Goal: Task Accomplishment & Management: Manage account settings

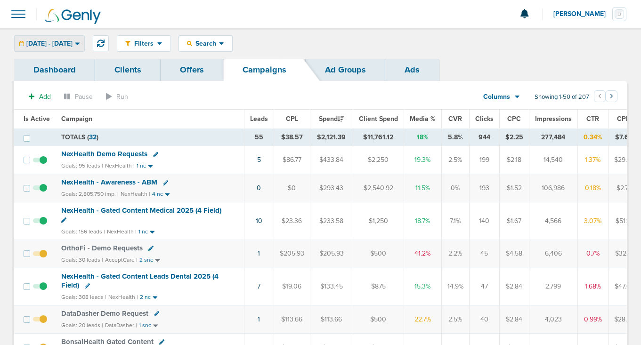
click at [57, 41] on span "[DATE] - [DATE]" at bounding box center [49, 44] width 46 height 7
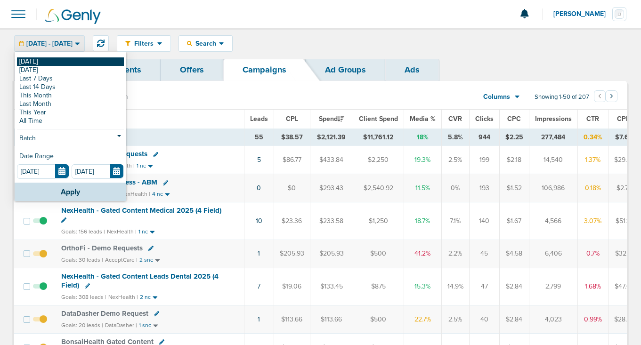
click at [58, 61] on link "[DATE]" at bounding box center [70, 61] width 107 height 8
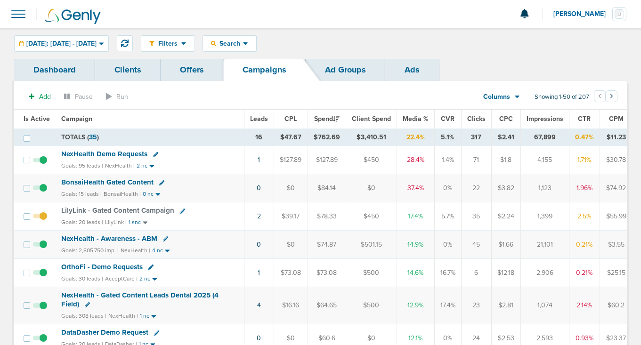
click at [161, 181] on icon at bounding box center [161, 182] width 5 height 5
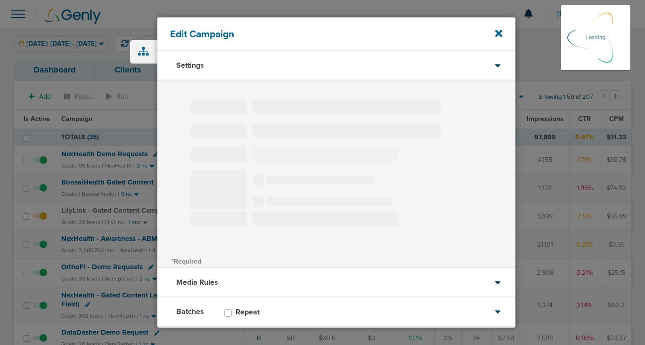
type input "BonsaiHealth Gated Content"
select select "Leads"
radio input "true"
select select "readOnly"
select select "1"
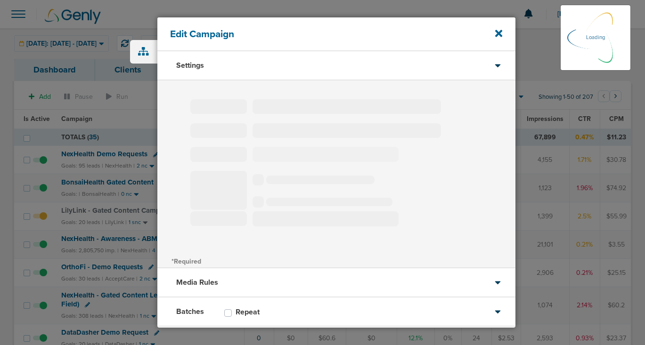
select select "2"
select select "3"
select select "4"
select select "5"
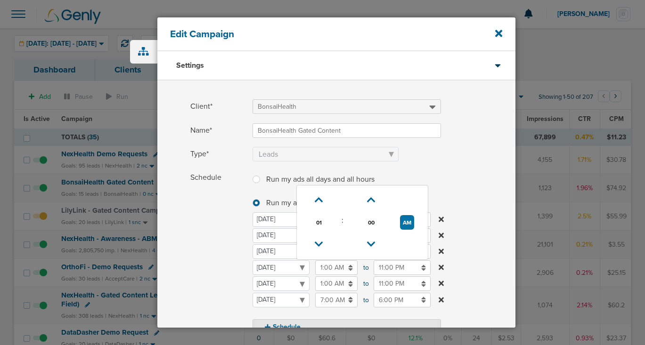
click at [327, 268] on input "1:00 AM" at bounding box center [336, 268] width 42 height 15
click at [319, 197] on icon at bounding box center [319, 200] width 8 height 6
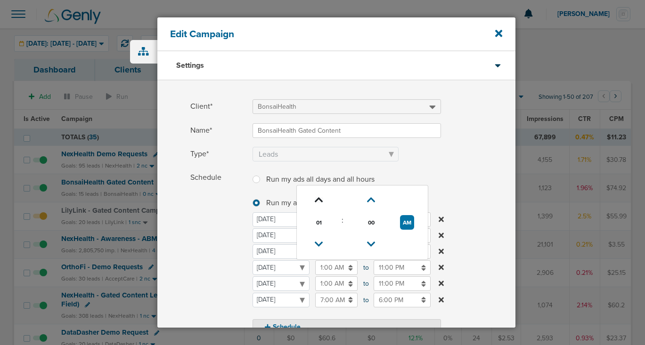
click at [319, 197] on icon at bounding box center [319, 200] width 8 height 6
click at [319, 198] on icon at bounding box center [319, 200] width 8 height 6
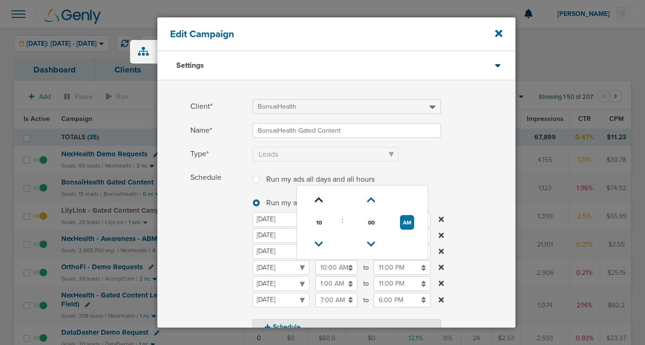
click at [319, 198] on icon at bounding box center [319, 200] width 8 height 6
type input "11:00 AM"
click at [211, 248] on span "Schedule" at bounding box center [218, 253] width 57 height 165
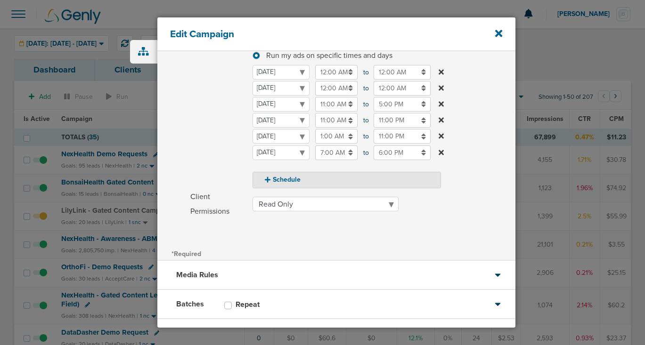
scroll to position [193, 0]
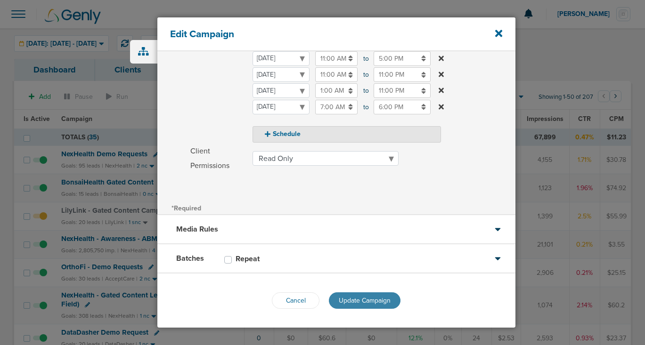
click at [359, 305] on button "Update Campaign" at bounding box center [365, 301] width 72 height 16
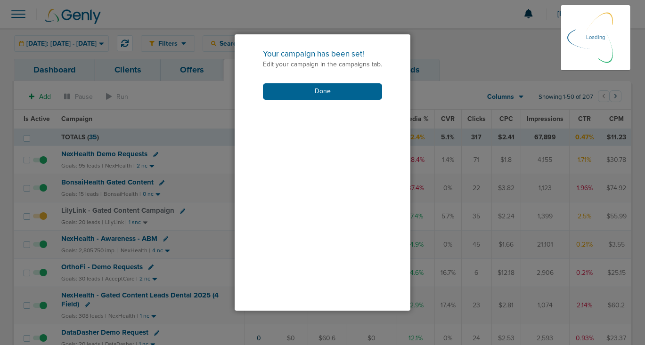
scroll to position [163, 0]
click at [319, 89] on button "Done" at bounding box center [322, 91] width 119 height 16
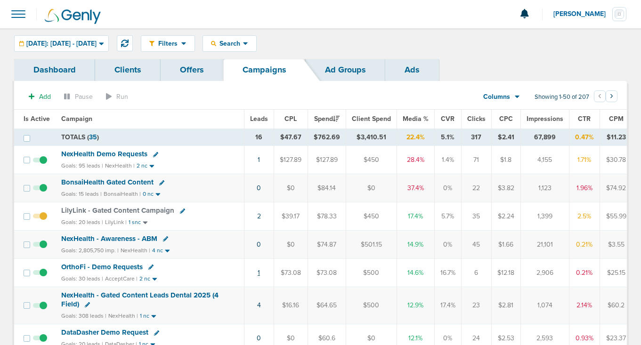
click at [258, 273] on link "1" at bounding box center [259, 273] width 2 height 8
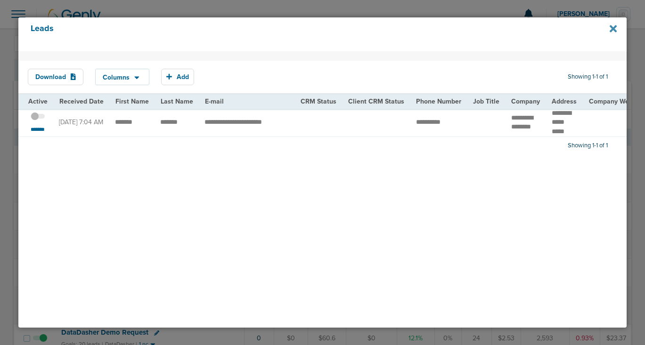
click at [615, 29] on icon at bounding box center [613, 29] width 7 height 10
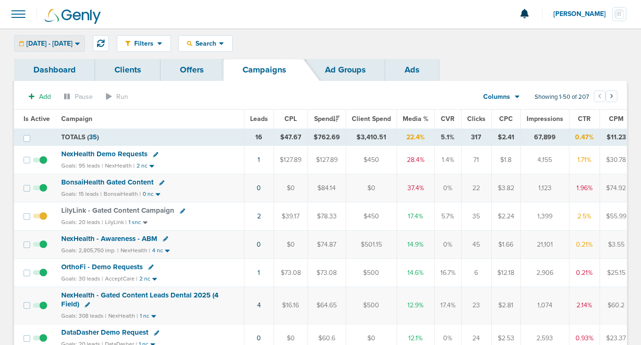
click at [73, 44] on span "[DATE] - [DATE]" at bounding box center [49, 44] width 46 height 7
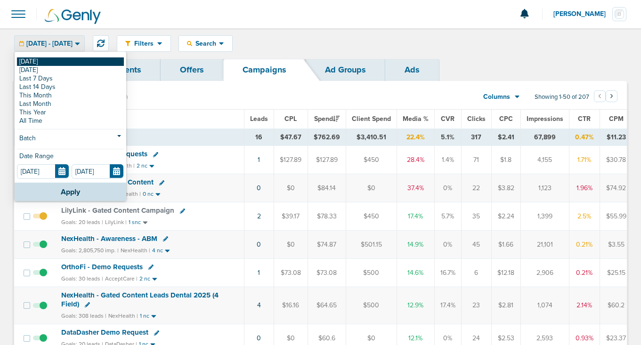
click at [76, 63] on link "[DATE]" at bounding box center [70, 61] width 107 height 8
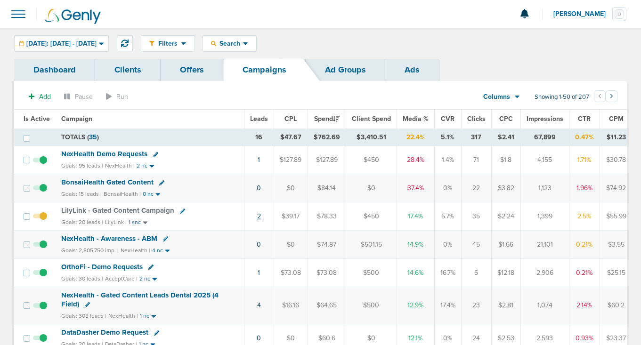
click at [259, 216] on link "2" at bounding box center [259, 217] width 4 height 8
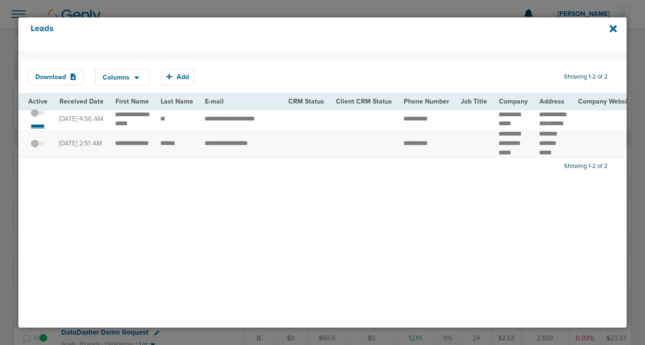
click at [39, 128] on small "*******" at bounding box center [38, 127] width 20 height 8
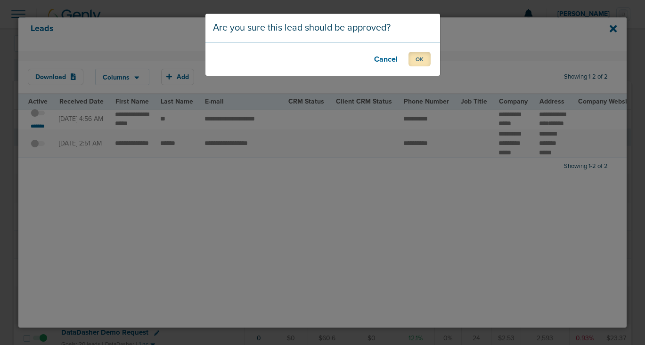
click at [426, 56] on button "OK" at bounding box center [420, 59] width 22 height 15
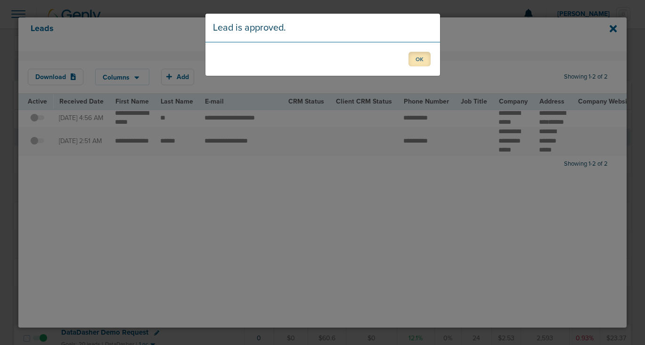
click at [418, 60] on button "OK" at bounding box center [420, 59] width 22 height 15
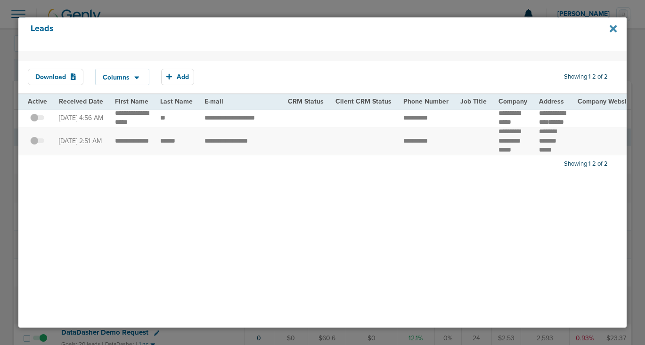
click at [615, 28] on icon at bounding box center [613, 28] width 7 height 7
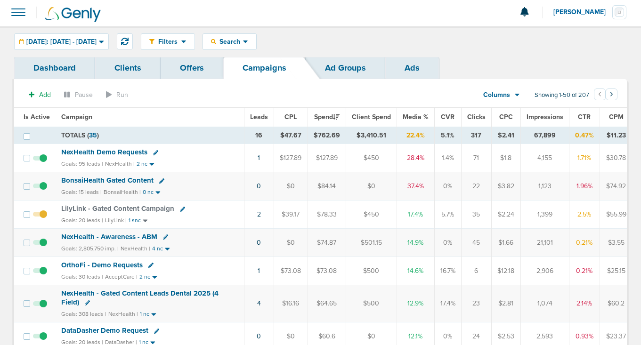
scroll to position [0, 0]
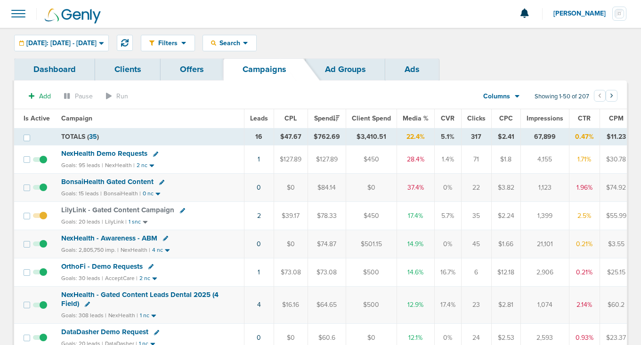
click at [131, 182] on span "BonsaiHealth Gated Content" at bounding box center [107, 182] width 92 height 8
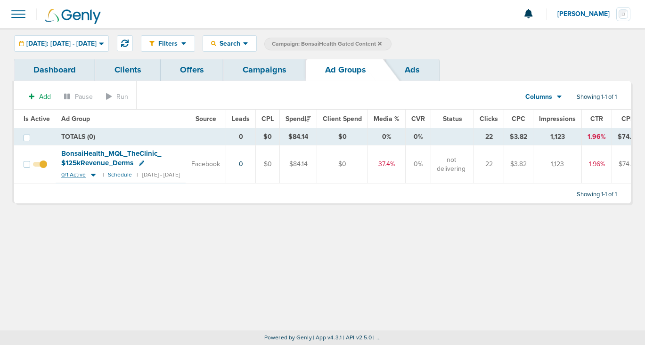
click at [91, 175] on icon at bounding box center [93, 175] width 5 height 3
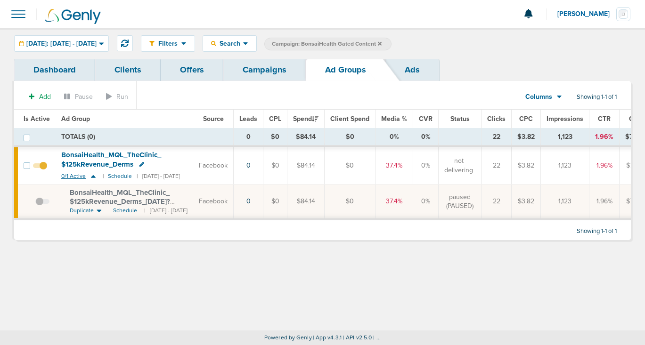
click at [91, 175] on icon at bounding box center [93, 176] width 9 height 8
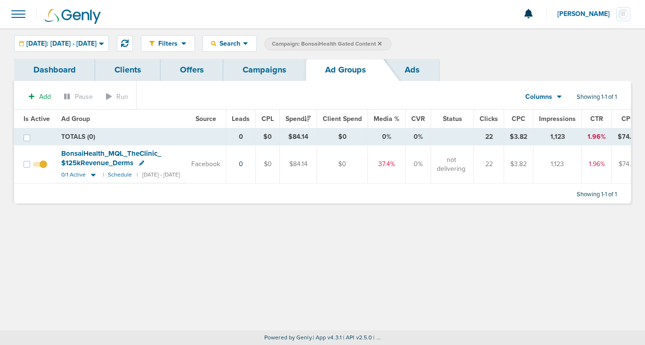
click at [276, 72] on link "Campaigns" at bounding box center [264, 70] width 82 height 22
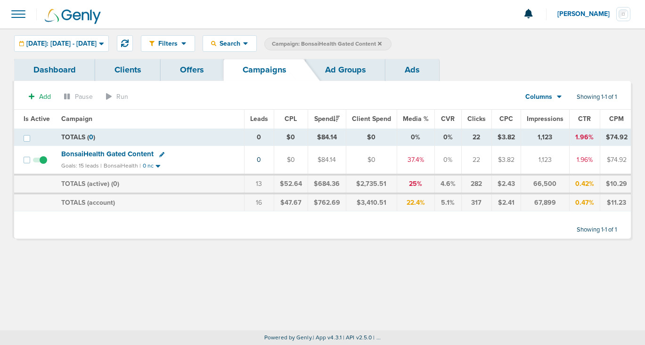
click at [382, 44] on icon at bounding box center [380, 43] width 4 height 4
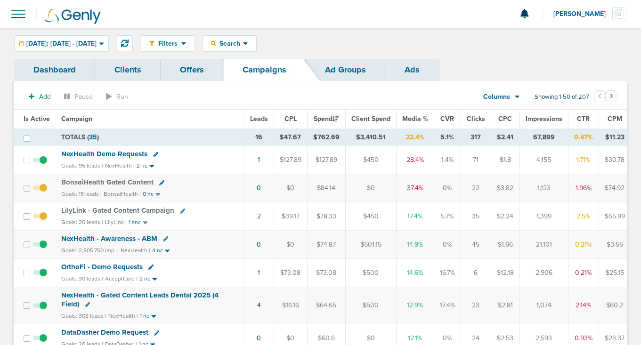
click at [259, 161] on td "1" at bounding box center [259, 160] width 30 height 28
click at [258, 160] on link "1" at bounding box center [259, 160] width 2 height 8
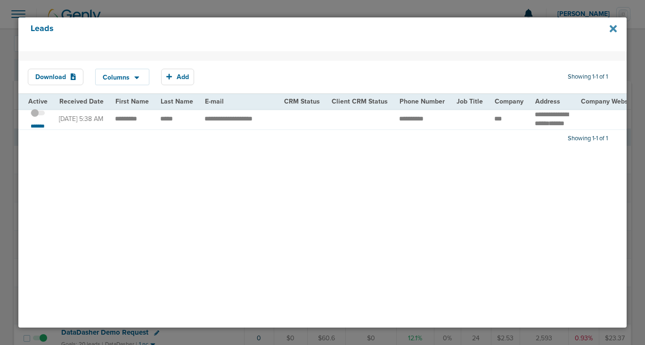
click at [610, 28] on icon at bounding box center [613, 29] width 7 height 10
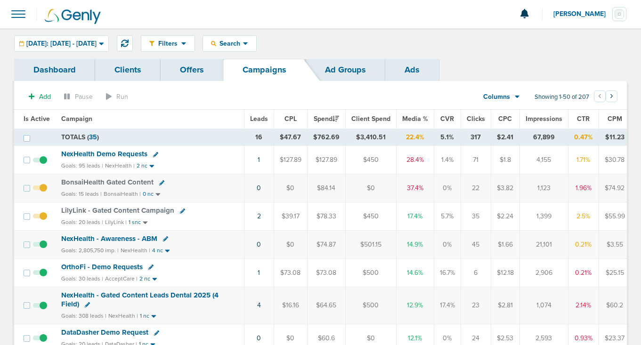
click at [87, 266] on span "OrthoFi - Demo Requests" at bounding box center [102, 267] width 82 height 8
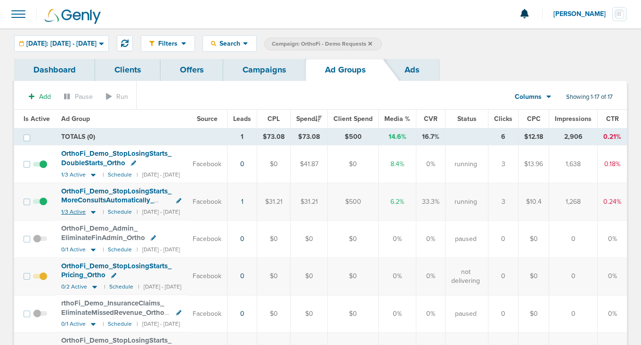
click at [94, 210] on icon at bounding box center [93, 212] width 9 height 8
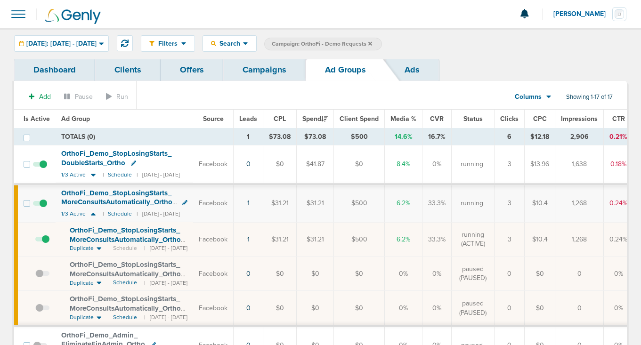
click at [46, 244] on span at bounding box center [42, 244] width 14 height 0
click at [35, 242] on input "checkbox" at bounding box center [35, 242] width 0 height 0
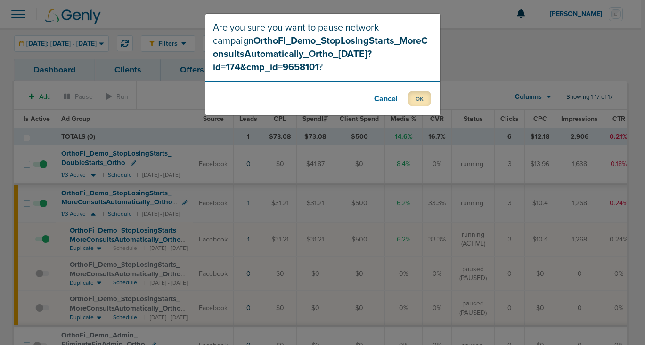
click at [423, 94] on button "OK" at bounding box center [420, 98] width 22 height 15
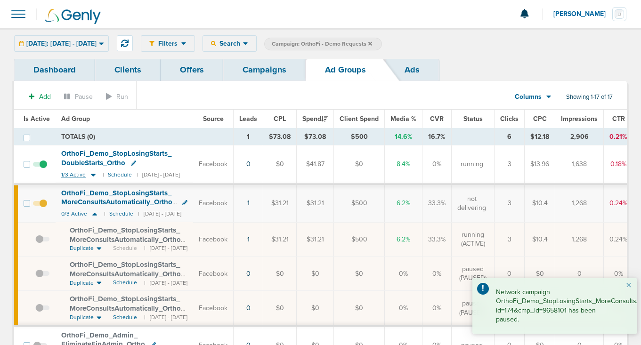
click at [92, 174] on icon at bounding box center [93, 175] width 5 height 3
click at [93, 174] on icon at bounding box center [93, 175] width 5 height 3
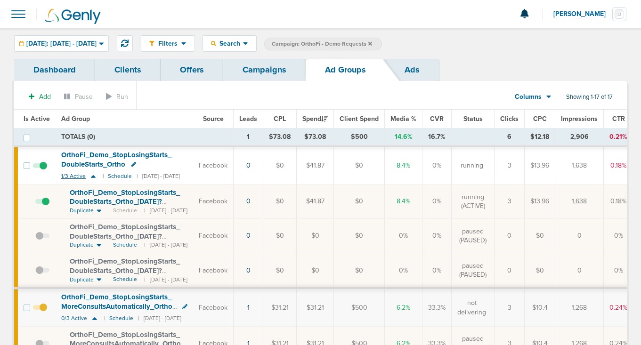
click at [93, 178] on icon at bounding box center [93, 176] width 9 height 8
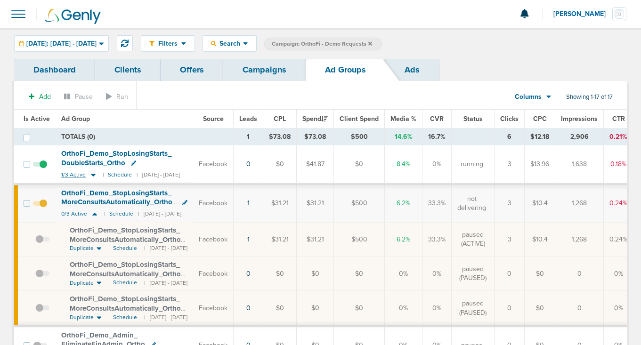
click at [91, 175] on icon at bounding box center [93, 175] width 5 height 3
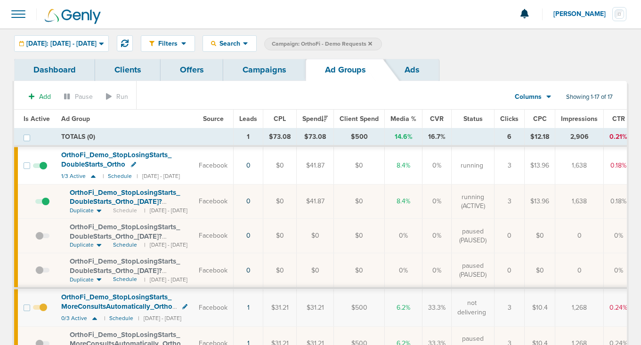
click at [46, 206] on span at bounding box center [42, 206] width 14 height 0
click at [35, 204] on input "checkbox" at bounding box center [35, 204] width 0 height 0
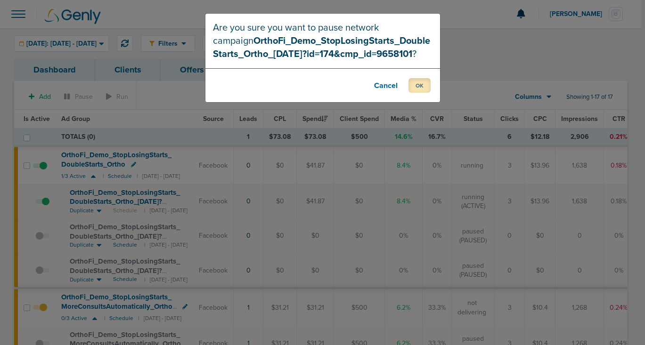
click at [427, 85] on button "OK" at bounding box center [420, 85] width 22 height 15
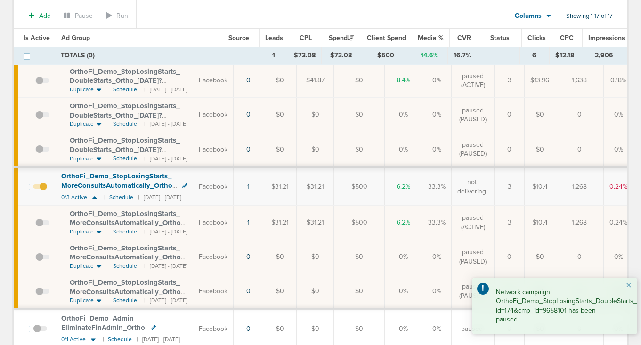
scroll to position [124, 0]
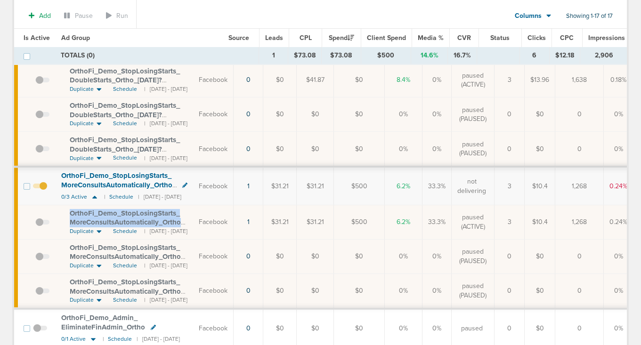
drag, startPoint x: 68, startPoint y: 212, endPoint x: 181, endPoint y: 226, distance: 113.5
click at [181, 226] on td "OrthoFi_ Demo_ StopLosingStarts_ MoreConsultsAutomatically_ Ortho_ [DATE]?id=17…" at bounding box center [125, 222] width 138 height 34
copy span "OrthoFi_ Demo_ StopLosingStarts_ MoreConsultsAutomatically_ Ortho"
click at [94, 196] on icon at bounding box center [94, 197] width 5 height 3
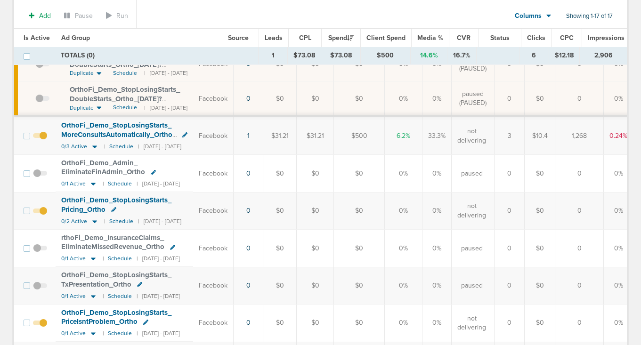
scroll to position [178, 0]
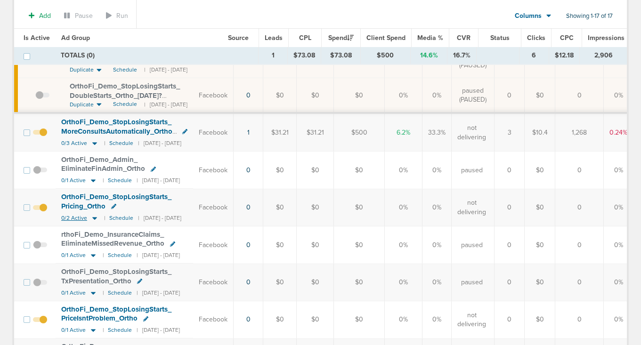
click at [91, 220] on icon at bounding box center [94, 218] width 9 height 8
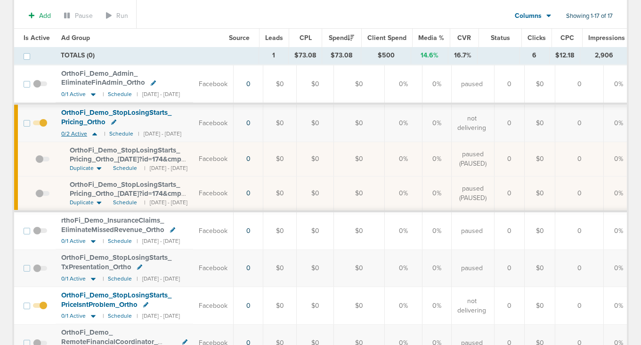
scroll to position [267, 0]
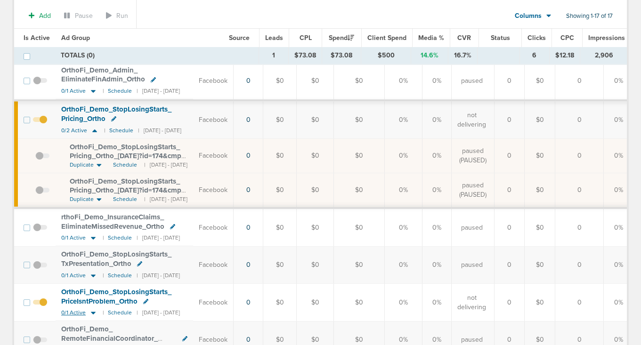
click at [94, 313] on icon at bounding box center [93, 313] width 9 height 8
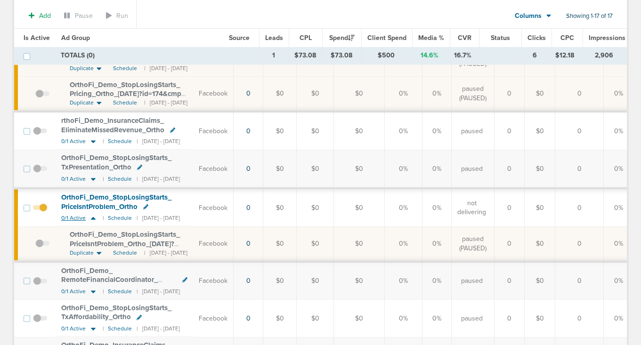
scroll to position [368, 0]
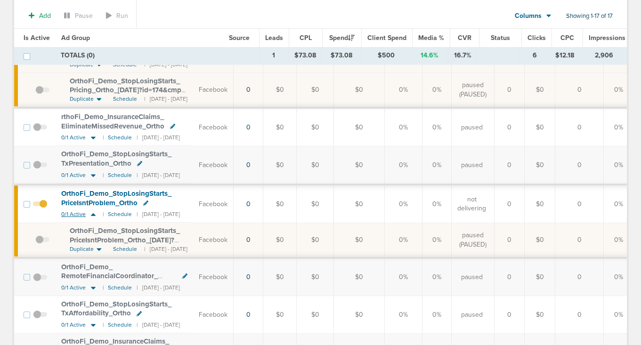
click at [92, 213] on icon at bounding box center [93, 215] width 9 height 8
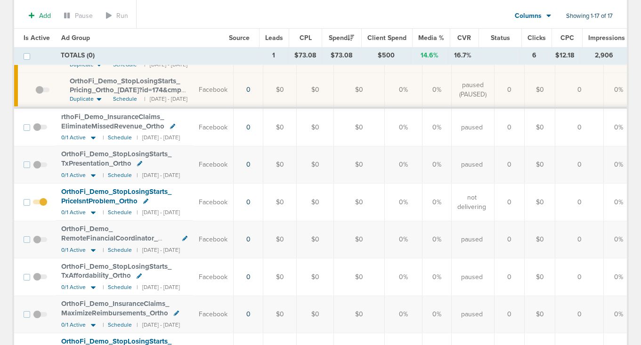
click at [44, 207] on span at bounding box center [40, 207] width 14 height 0
click at [40, 205] on input "checkbox" at bounding box center [40, 205] width 0 height 0
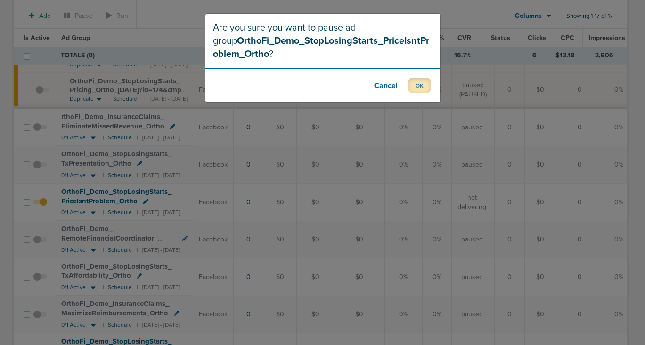
click at [424, 81] on button "OK" at bounding box center [420, 85] width 22 height 15
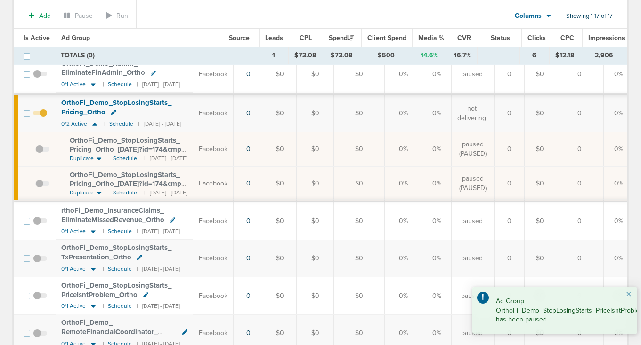
scroll to position [236, 0]
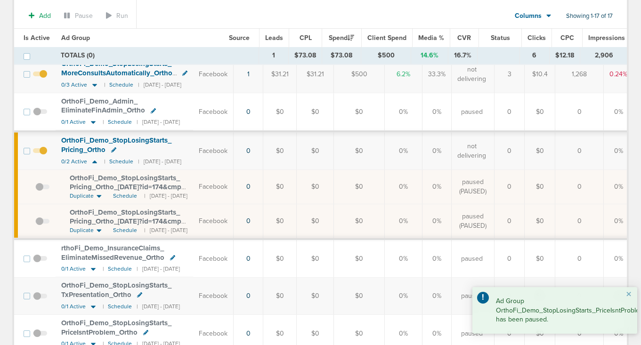
click at [42, 155] on span at bounding box center [40, 155] width 14 height 0
click at [40, 153] on input "checkbox" at bounding box center [40, 153] width 0 height 0
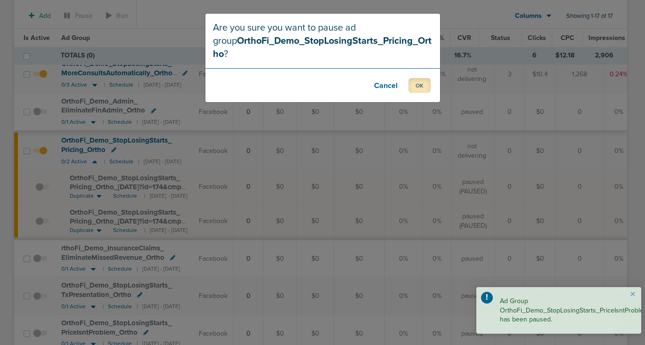
click at [417, 78] on button "OK" at bounding box center [420, 85] width 22 height 15
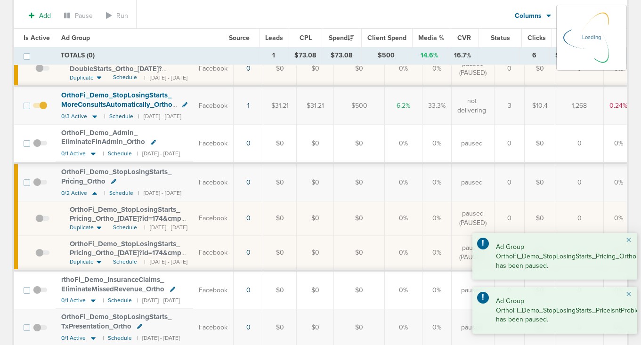
scroll to position [144, 0]
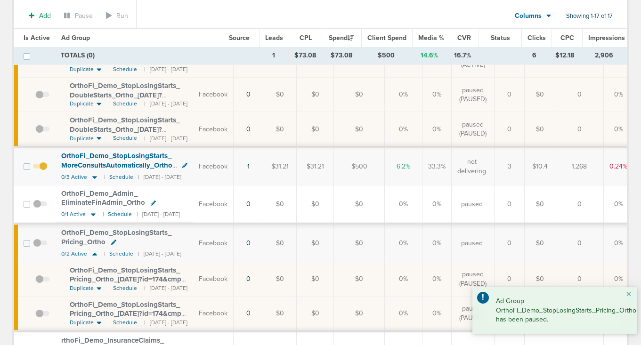
click at [40, 163] on label at bounding box center [40, 166] width 14 height 9
click at [40, 169] on input "checkbox" at bounding box center [40, 169] width 0 height 0
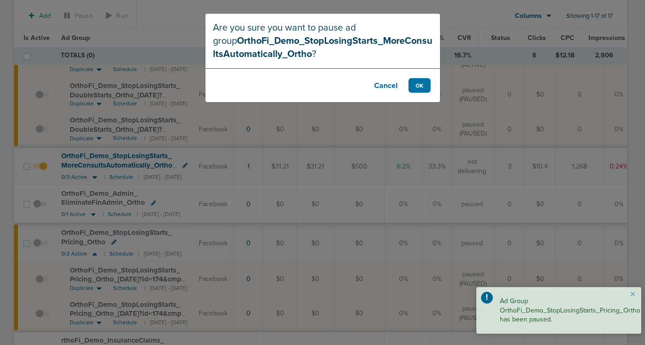
click at [44, 168] on div "Are you sure you want to pause ad group OrthoFi_Demo_StopLosingStarts_MoreConsu…" at bounding box center [322, 172] width 645 height 345
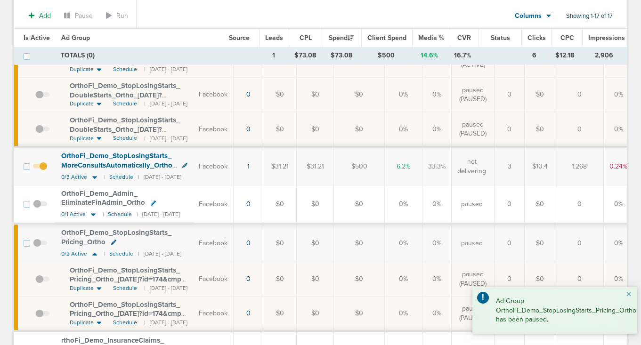
click at [44, 172] on span at bounding box center [40, 172] width 14 height 0
click at [40, 169] on input "checkbox" at bounding box center [40, 169] width 0 height 0
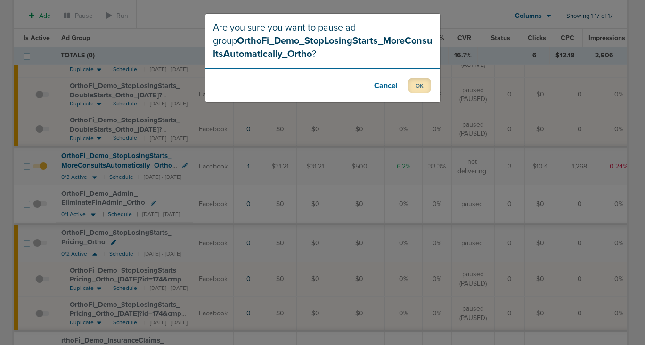
click at [422, 82] on button "OK" at bounding box center [420, 85] width 22 height 15
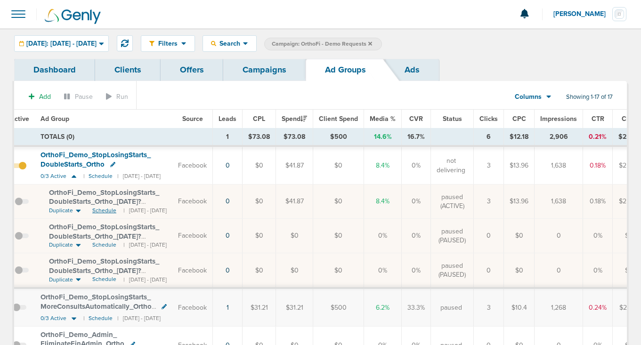
scroll to position [0, 0]
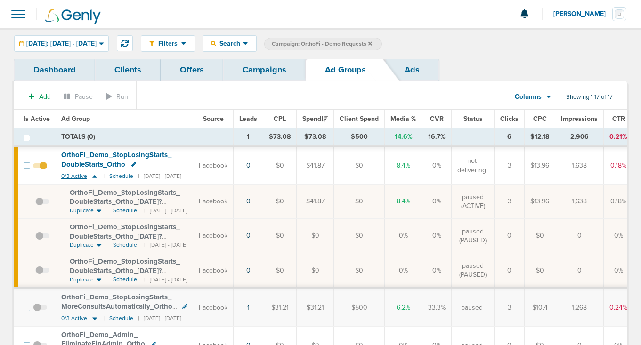
click at [95, 176] on icon at bounding box center [94, 176] width 9 height 8
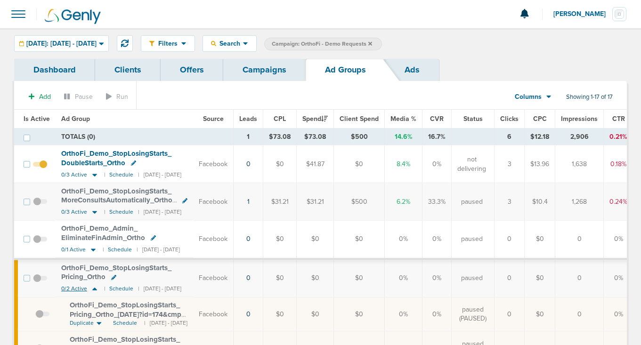
click at [94, 290] on icon at bounding box center [94, 289] width 5 height 3
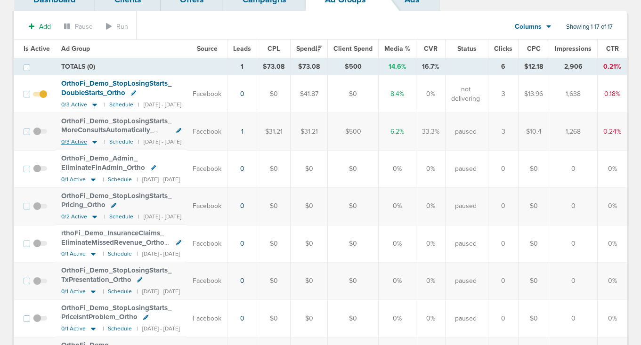
scroll to position [72, 0]
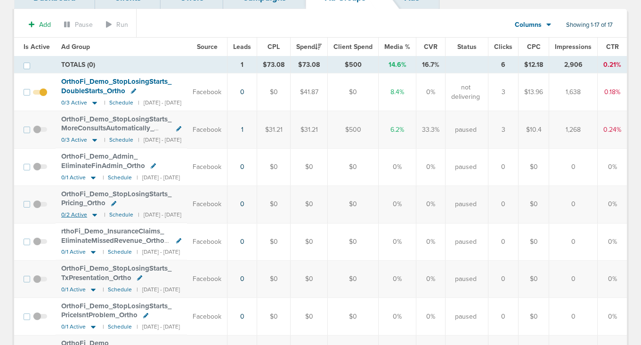
click at [92, 216] on icon at bounding box center [94, 215] width 5 height 3
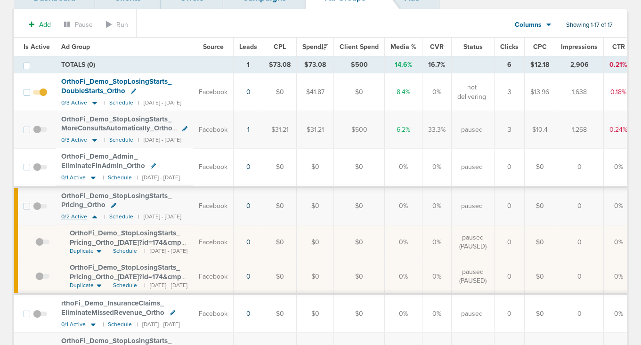
click at [92, 215] on icon at bounding box center [94, 217] width 9 height 8
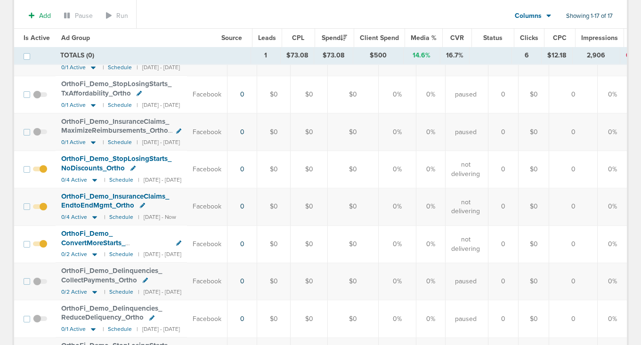
scroll to position [372, 0]
click at [93, 179] on icon at bounding box center [94, 180] width 5 height 3
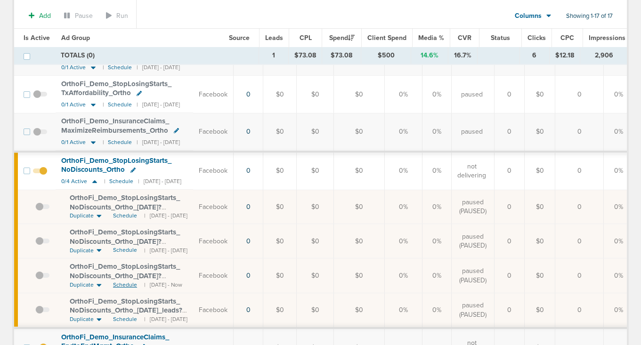
click at [124, 285] on span "Schedule" at bounding box center [125, 285] width 24 height 8
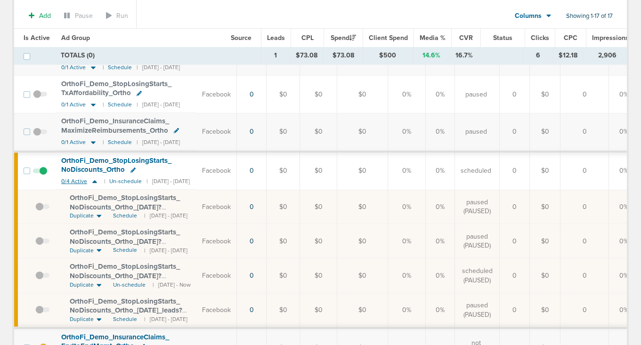
click at [95, 182] on icon at bounding box center [94, 181] width 5 height 3
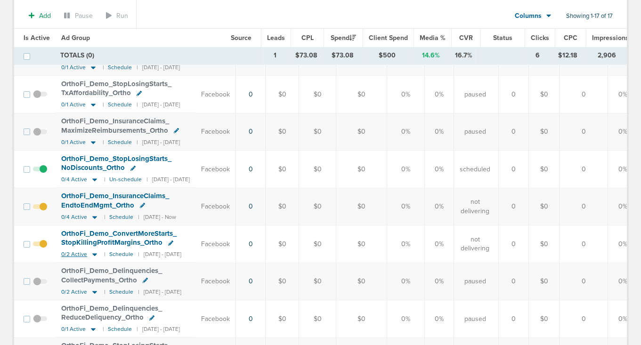
click at [93, 254] on icon at bounding box center [94, 255] width 9 height 8
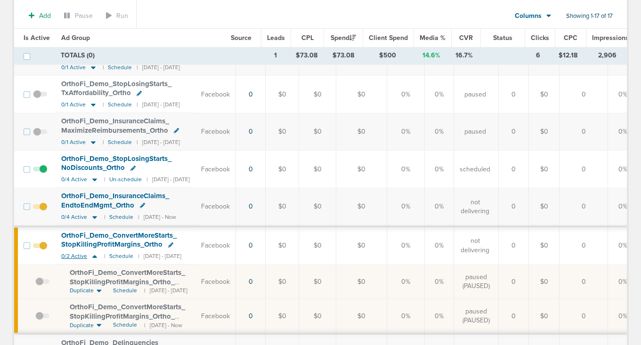
click at [93, 254] on icon at bounding box center [94, 257] width 9 height 8
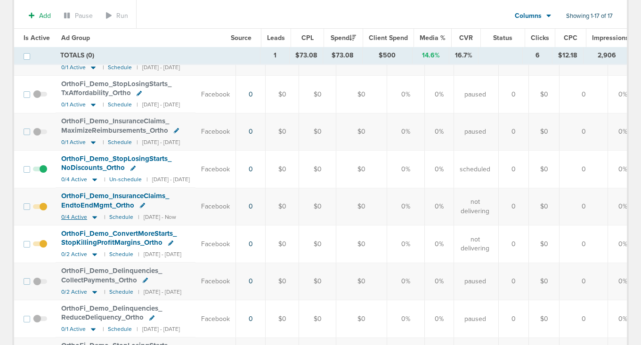
click at [94, 218] on icon at bounding box center [94, 217] width 9 height 8
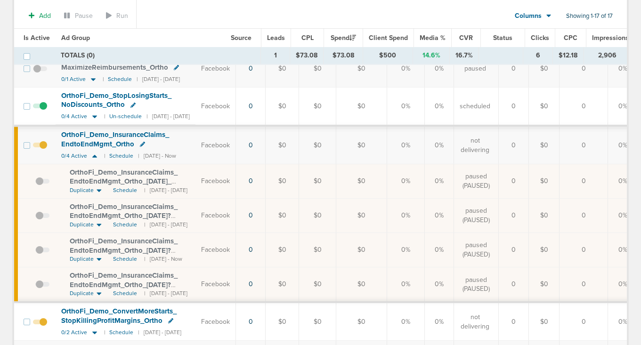
scroll to position [436, 0]
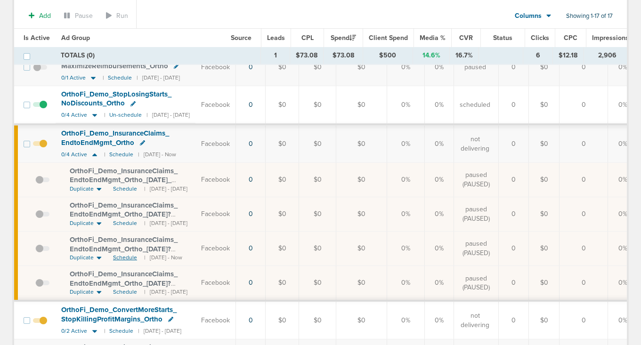
click at [123, 258] on span "Schedule" at bounding box center [125, 258] width 24 height 8
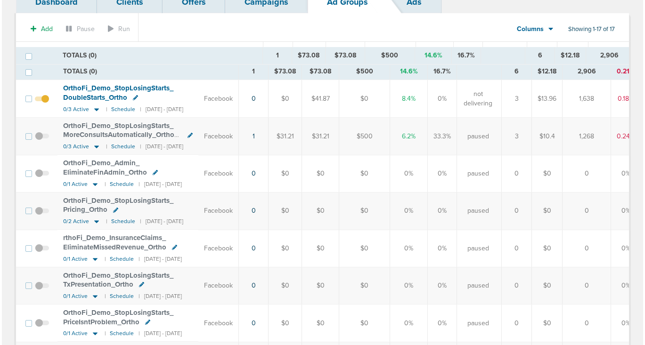
scroll to position [0, 0]
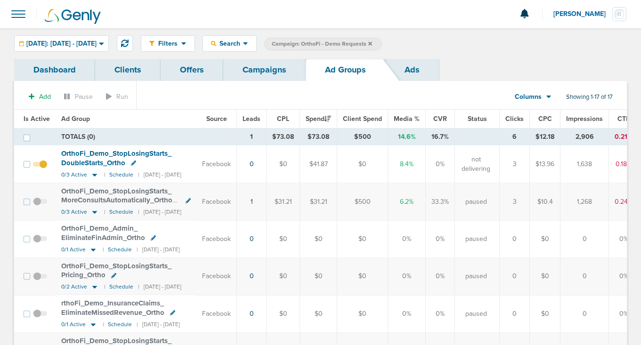
click at [265, 60] on link "Campaigns" at bounding box center [264, 70] width 82 height 22
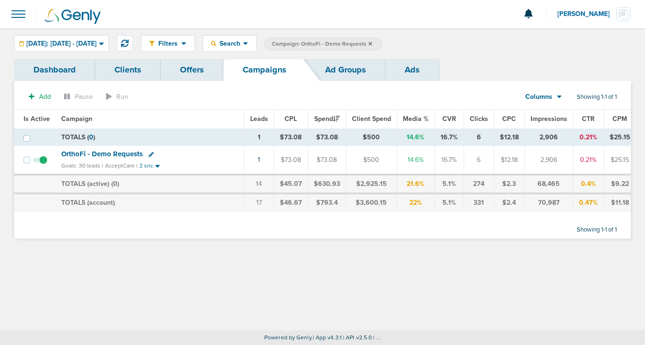
click at [149, 155] on icon at bounding box center [150, 154] width 5 height 5
select select
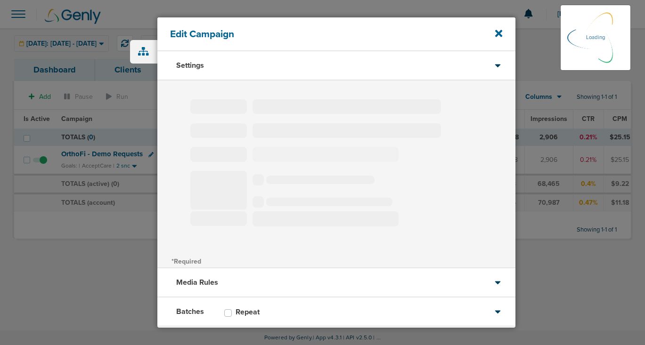
type input "OrthoFi - Demo Requests"
select select "Leads"
radio input "true"
select select "readOnly"
select select "1"
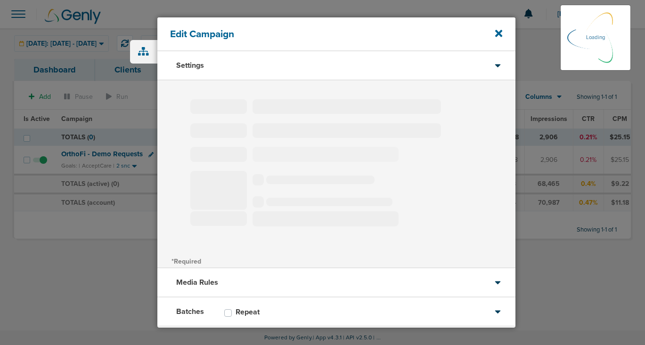
select select "2"
select select "3"
select select "4"
select select "6"
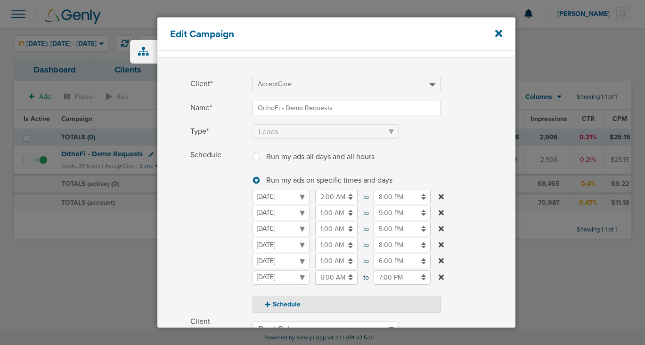
scroll to position [30, 0]
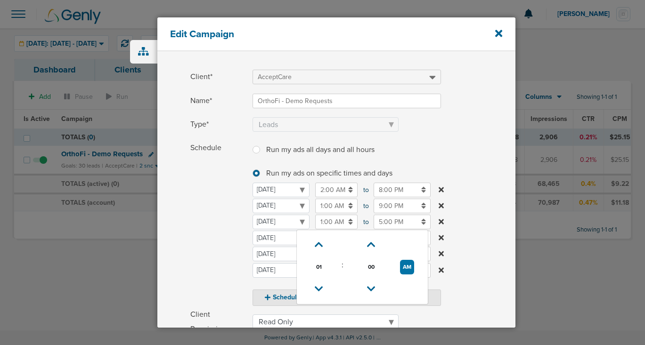
click at [325, 225] on input "1:00 AM" at bounding box center [336, 222] width 42 height 15
click at [216, 269] on span "Schedule" at bounding box center [218, 223] width 57 height 165
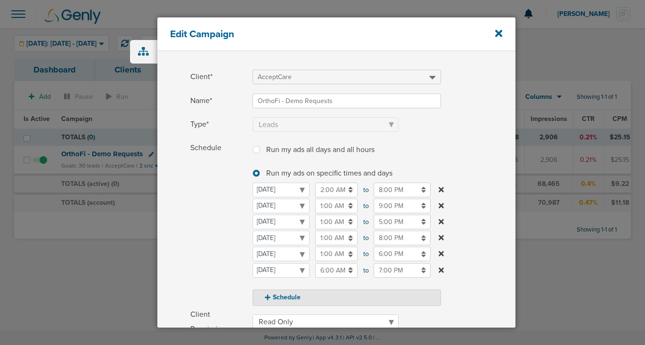
click at [327, 238] on input "1:00 AM" at bounding box center [336, 238] width 42 height 15
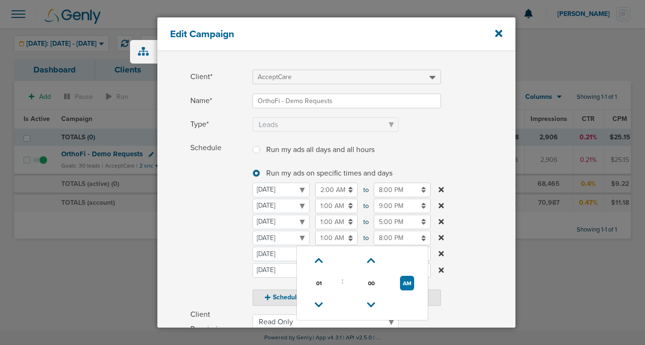
click at [415, 280] on td "AM" at bounding box center [407, 283] width 34 height 22
click at [310, 245] on select "[DATE] [DATE] [DATE] [DATE] [DATE] [DATE] [DATE]" at bounding box center [281, 238] width 57 height 15
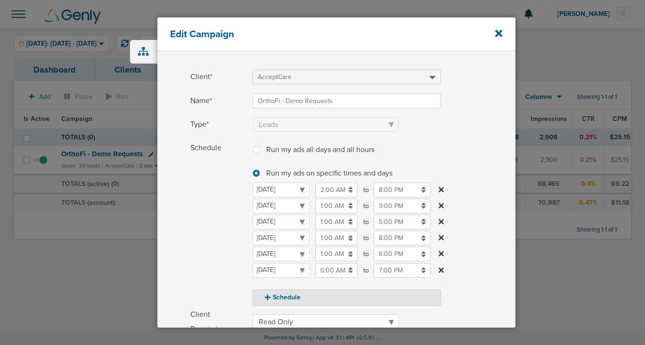
click at [328, 236] on input "1:00 AM" at bounding box center [336, 238] width 42 height 15
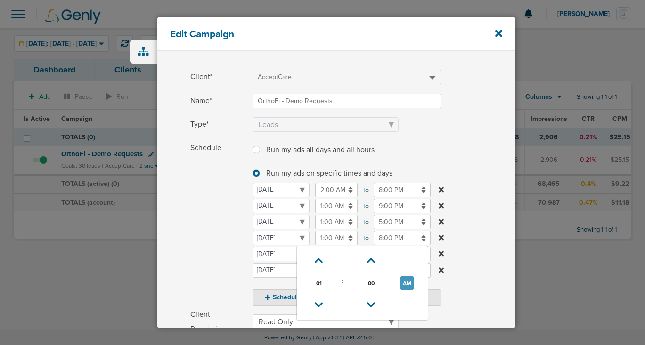
click at [408, 285] on button "AM" at bounding box center [407, 283] width 14 height 15
type input "1:00 PM"
click at [176, 253] on div "Schedule Run my ads all days and all hours Run my ads all days and all hours Ru…" at bounding box center [336, 223] width 358 height 165
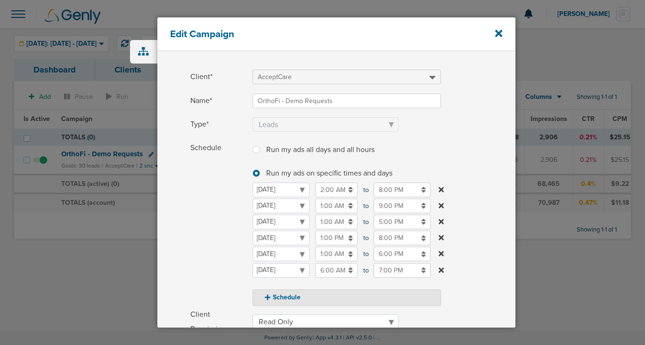
scroll to position [193, 0]
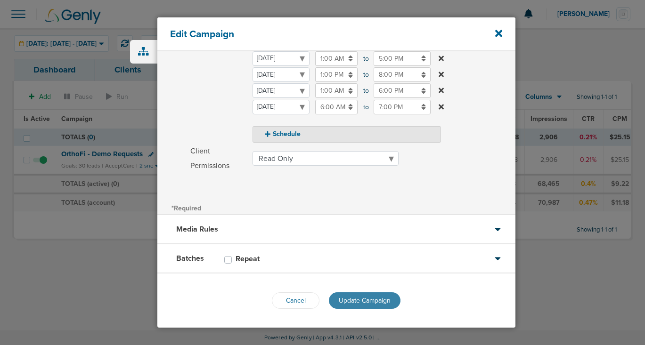
click at [357, 302] on span "Update Campaign" at bounding box center [365, 301] width 52 height 8
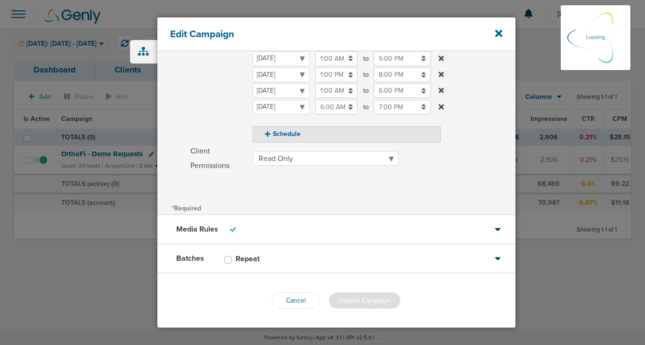
scroll to position [163, 0]
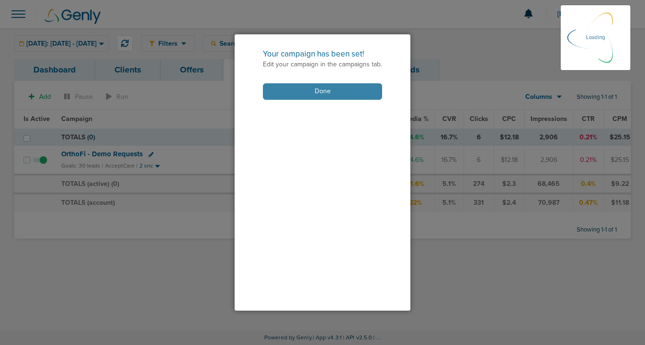
click at [315, 93] on button "Done" at bounding box center [322, 91] width 119 height 16
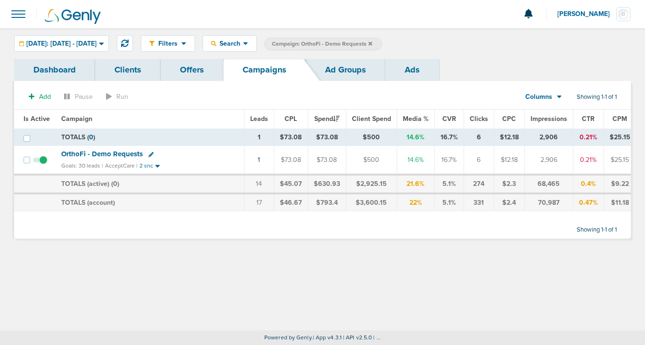
click at [372, 41] on icon at bounding box center [370, 44] width 4 height 6
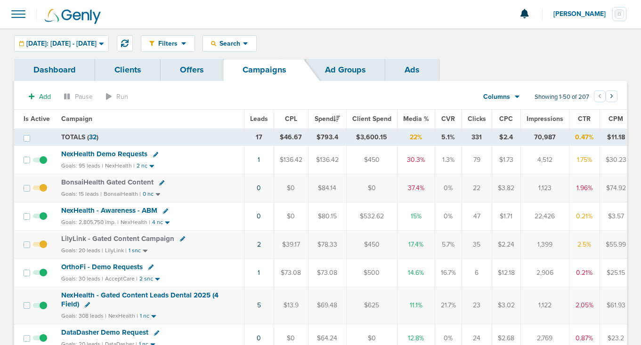
click at [159, 184] on icon at bounding box center [161, 182] width 5 height 5
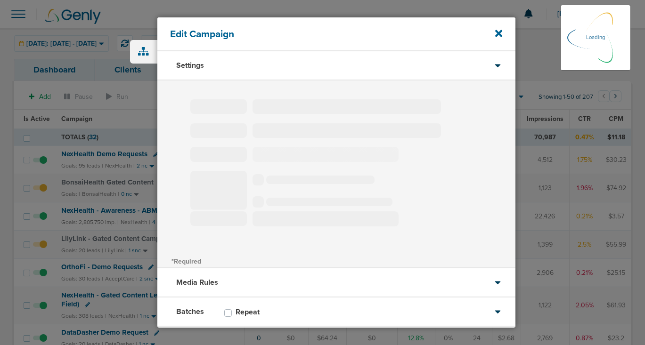
type input "BonsaiHealth Gated Content"
select select "Leads"
radio input "true"
select select "readOnly"
select select "1"
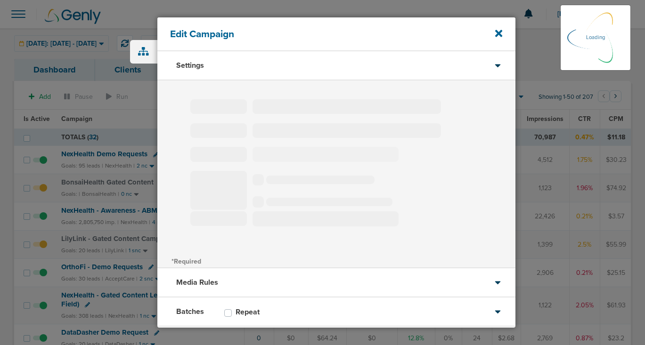
select select "2"
select select "3"
select select "4"
select select "5"
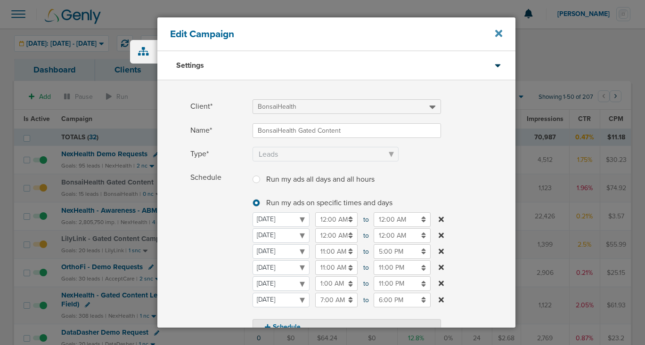
click at [502, 34] on icon at bounding box center [498, 33] width 7 height 10
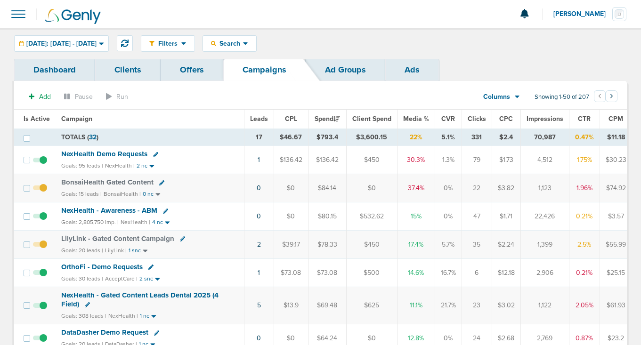
click at [180, 240] on icon at bounding box center [182, 239] width 5 height 5
select select
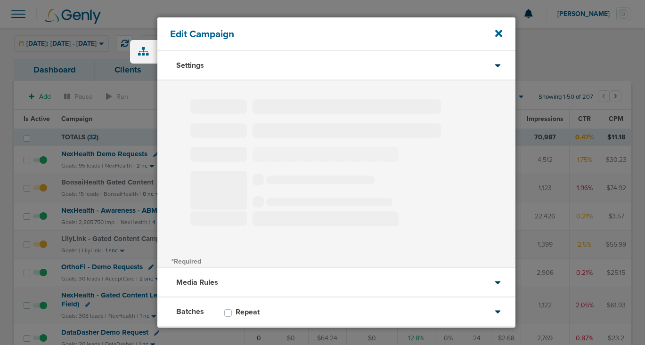
type input "LilyLink - Gated Content Campaign"
select select "Leads"
radio input "true"
select select "readOnly"
select select "1"
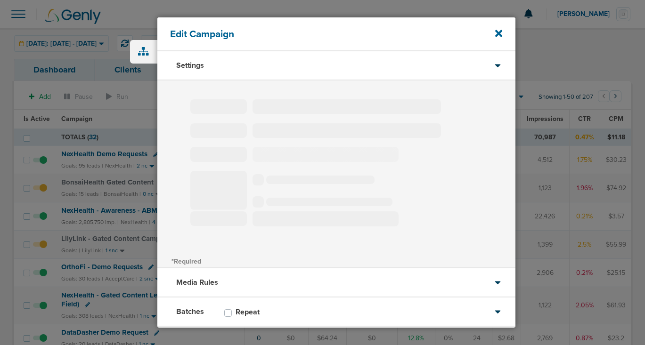
select select "2"
select select "3"
select select "4"
select select "6"
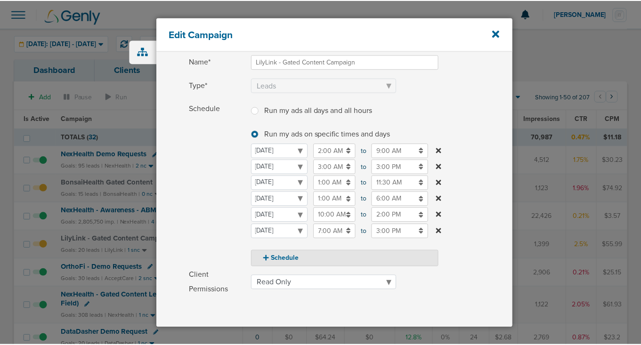
scroll to position [69, 0]
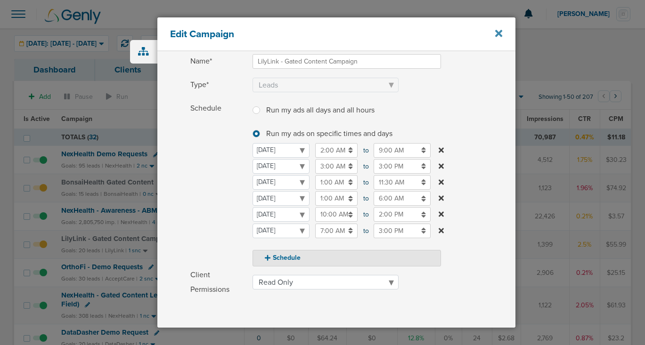
click at [499, 32] on icon at bounding box center [498, 33] width 7 height 7
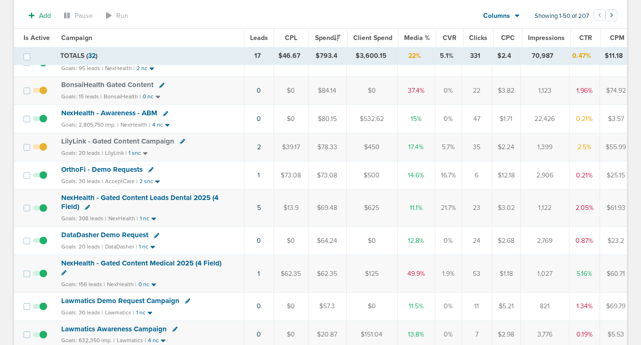
scroll to position [99, 0]
click at [132, 235] on span "DataDasher Demo Request" at bounding box center [104, 235] width 87 height 8
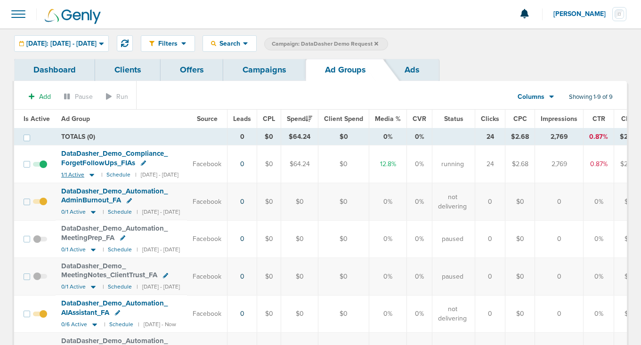
click at [90, 176] on icon at bounding box center [92, 175] width 5 height 3
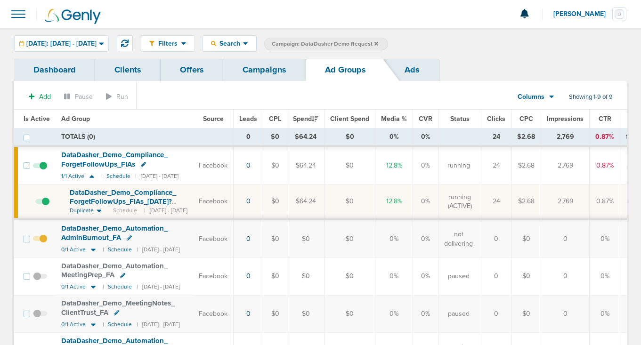
click at [100, 199] on span "DataDasher_ Demo_ Compliance_ ForgetFollowUps_ FIAs_ [DATE]?id=192&cmp_ id=9658…" at bounding box center [123, 201] width 106 height 27
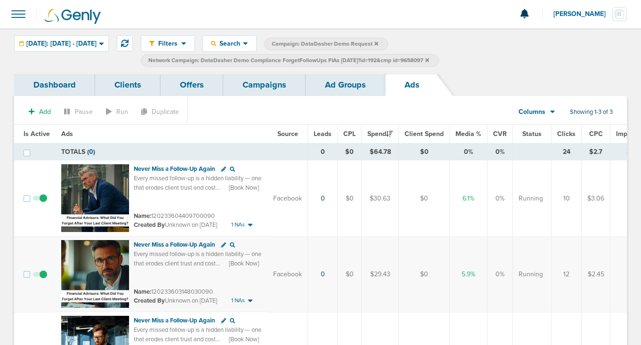
click at [336, 90] on link "Ad Groups" at bounding box center [346, 85] width 80 height 22
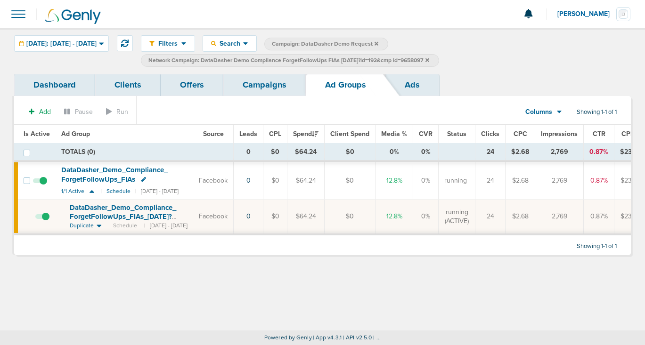
click at [45, 221] on span at bounding box center [42, 221] width 14 height 0
click at [35, 219] on input "checkbox" at bounding box center [35, 219] width 0 height 0
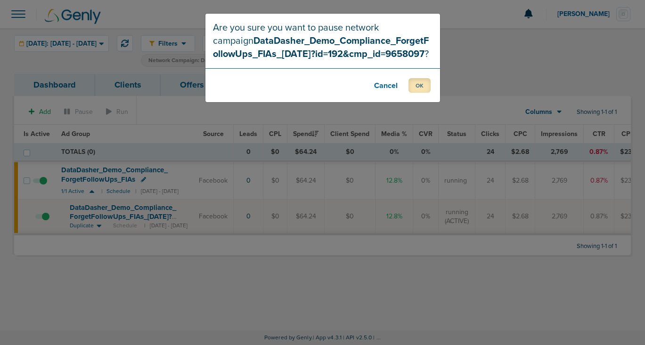
click at [421, 84] on button "OK" at bounding box center [420, 85] width 22 height 15
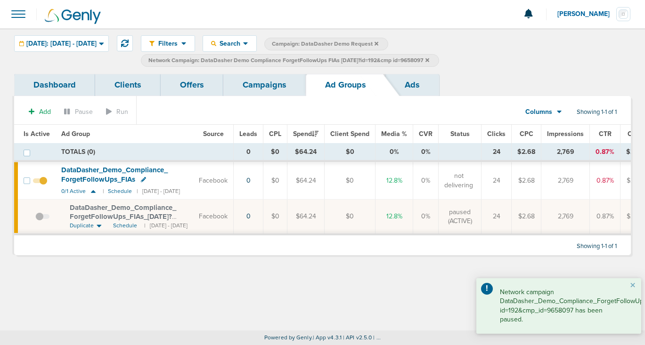
click at [429, 59] on icon at bounding box center [427, 60] width 4 height 4
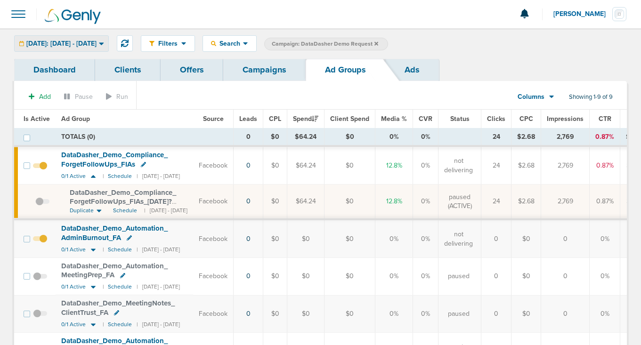
click at [73, 45] on span "[DATE]: [DATE] - [DATE]" at bounding box center [61, 44] width 70 height 7
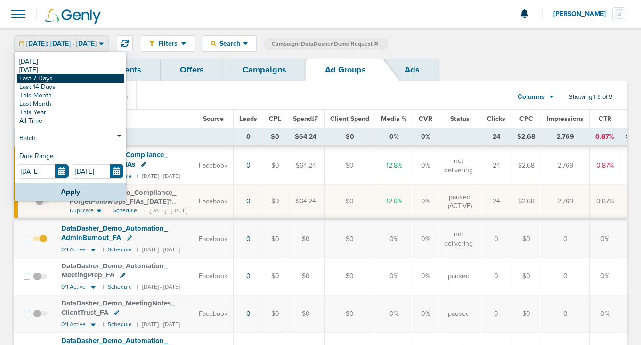
click at [61, 74] on link "Last 7 Days" at bounding box center [70, 78] width 107 height 8
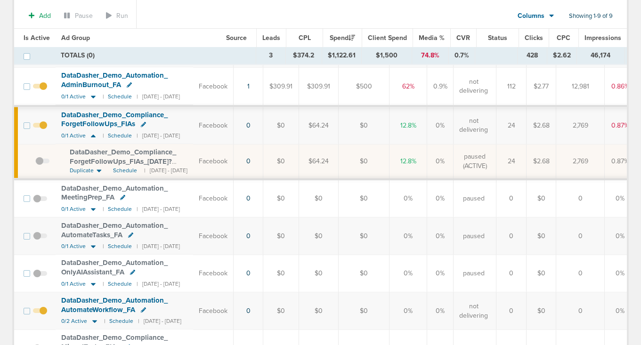
scroll to position [225, 0]
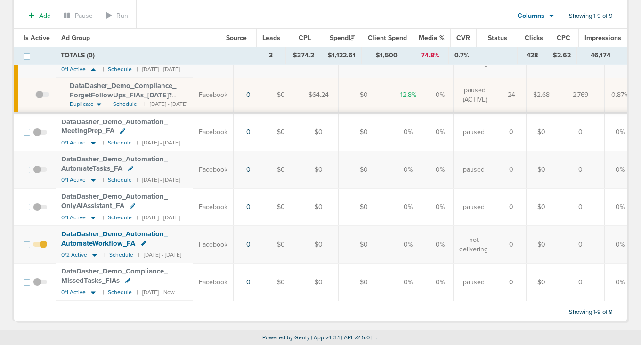
click at [94, 289] on icon at bounding box center [93, 293] width 9 height 8
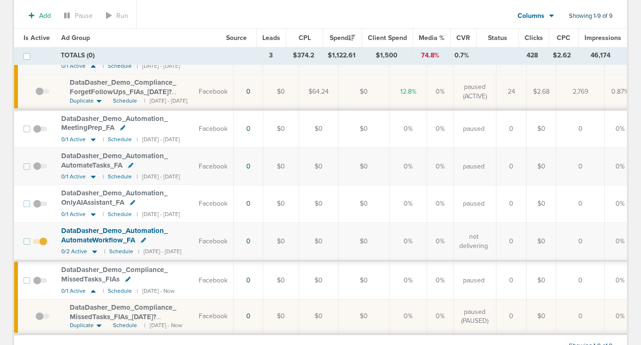
click at [96, 311] on span "DataDasher_ Demo_ Compliance_ MissedTasks_ FIAs_ [DATE]?id=192&cmp_ id=9658097" at bounding box center [123, 316] width 106 height 27
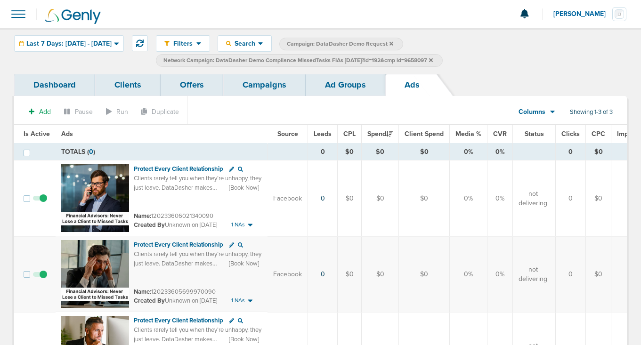
click at [333, 90] on link "Ad Groups" at bounding box center [346, 85] width 80 height 22
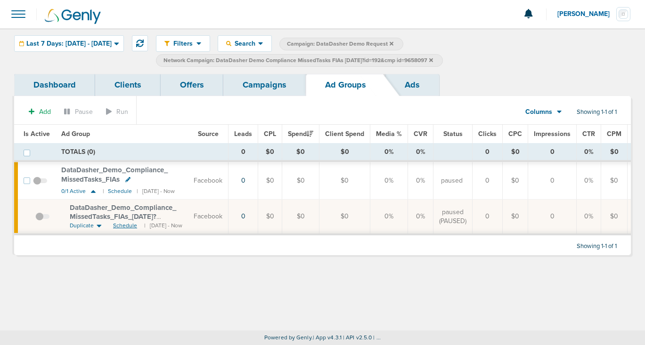
click at [117, 226] on span "Schedule" at bounding box center [125, 226] width 24 height 8
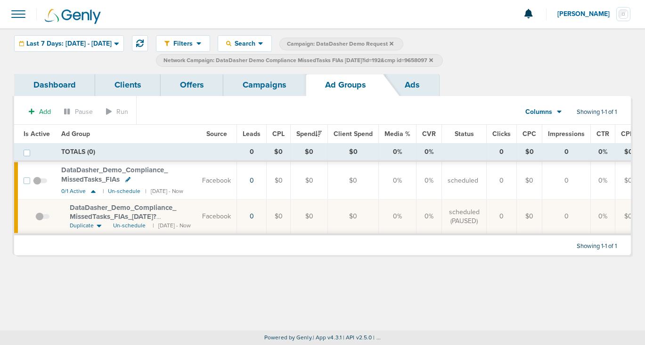
click at [263, 90] on link "Campaigns" at bounding box center [264, 85] width 82 height 22
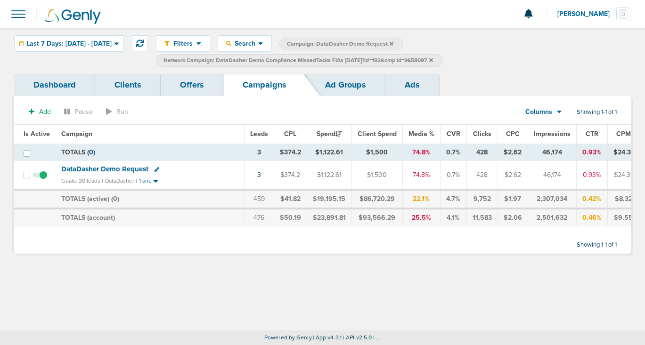
click at [433, 60] on icon at bounding box center [431, 60] width 4 height 6
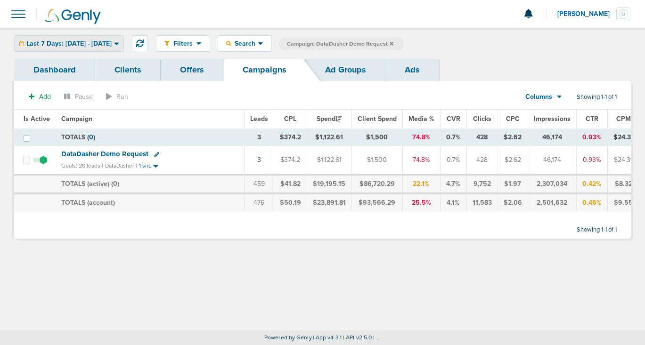
click at [102, 41] on span "Last 7 Days: [DATE] - [DATE]" at bounding box center [68, 44] width 85 height 7
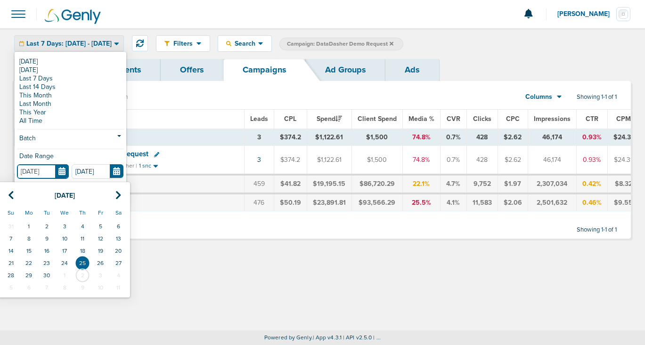
click at [67, 172] on input "[DATE]" at bounding box center [43, 171] width 52 height 15
click at [79, 251] on td "18" at bounding box center [83, 251] width 18 height 12
type input "[DATE]"
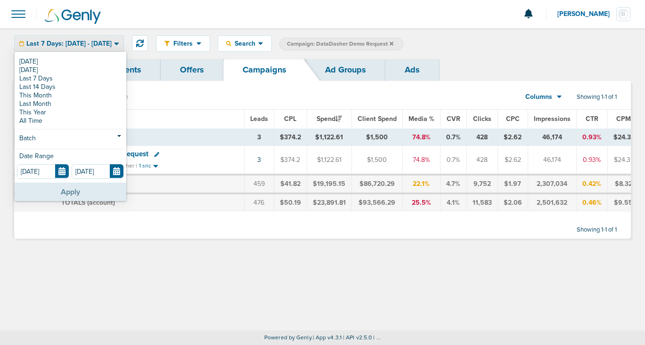
click at [83, 197] on button "Apply" at bounding box center [71, 192] width 112 height 18
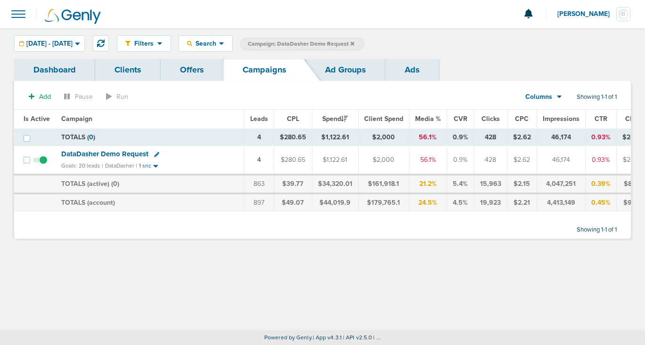
click at [155, 153] on icon at bounding box center [156, 154] width 5 height 5
select select
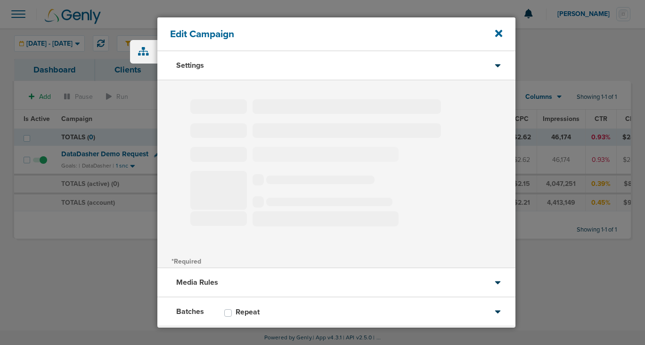
type input "DataDasher Demo Request"
select select "Leads"
radio input "true"
select select "readOnly"
select select "1"
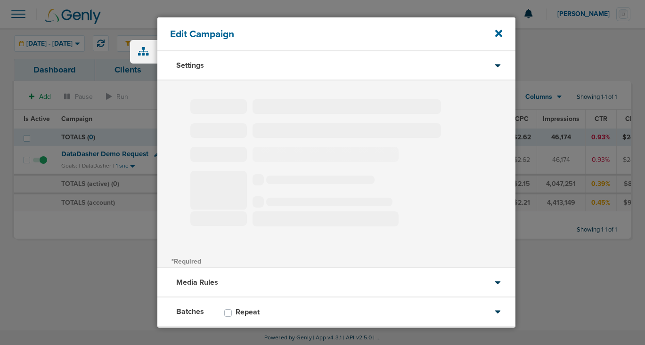
select select "1"
select select "2"
select select "3"
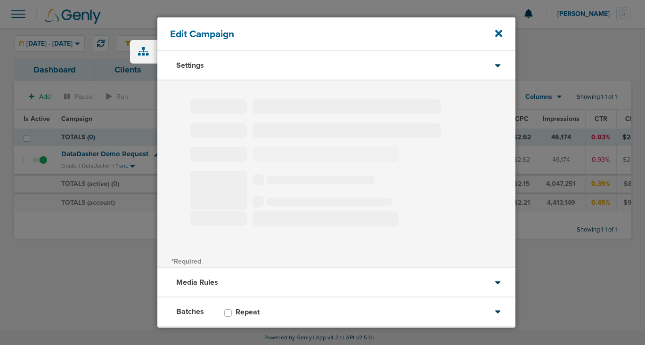
select select "5"
select select "6"
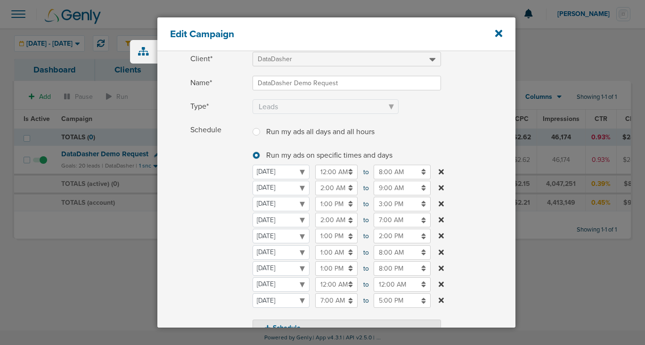
scroll to position [49, 0]
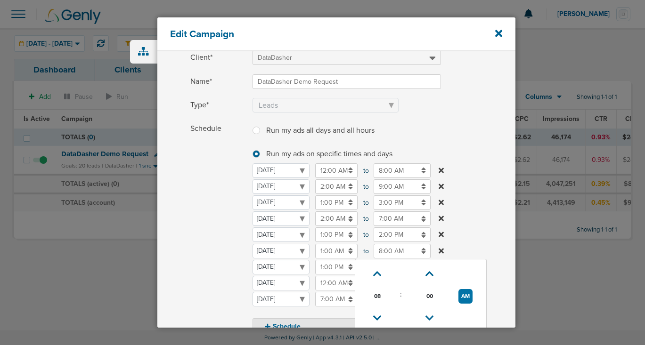
click at [381, 252] on input "8:00 AM" at bounding box center [402, 251] width 57 height 15
click at [376, 318] on icon at bounding box center [377, 319] width 8 height 6
type input "7:00 AM"
click at [199, 231] on span "Schedule" at bounding box center [218, 228] width 57 height 213
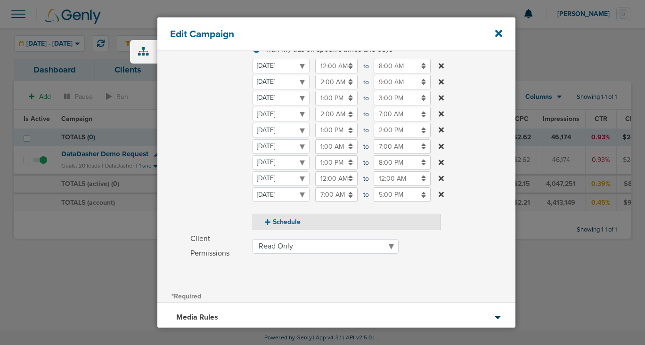
scroll to position [242, 0]
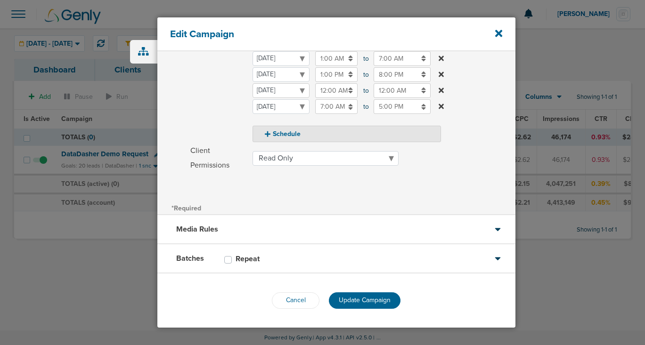
click at [281, 90] on select "[DATE] [DATE] [DATE] [DATE] [DATE] [DATE] [DATE]" at bounding box center [281, 90] width 57 height 15
select select "4"
click at [327, 91] on input "12:00 AM" at bounding box center [336, 90] width 42 height 15
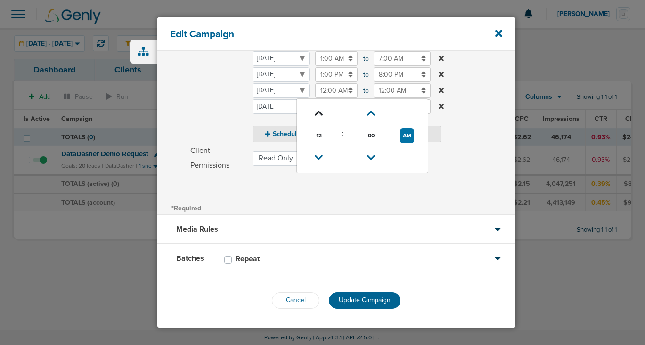
click at [318, 113] on icon at bounding box center [319, 114] width 8 height 6
type input "1:00 AM"
click at [394, 90] on input "12:00 AM" at bounding box center [402, 90] width 57 height 15
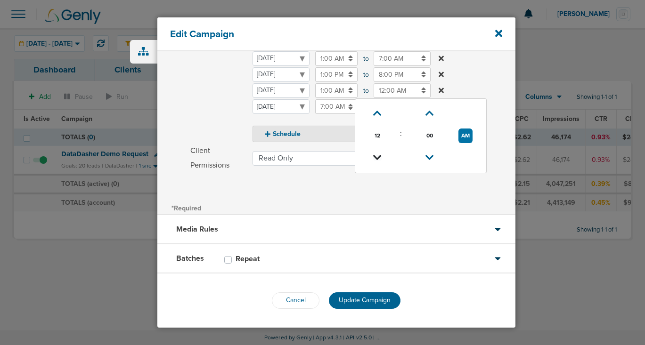
click at [376, 161] on icon at bounding box center [377, 158] width 8 height 6
type input "11:00 PM"
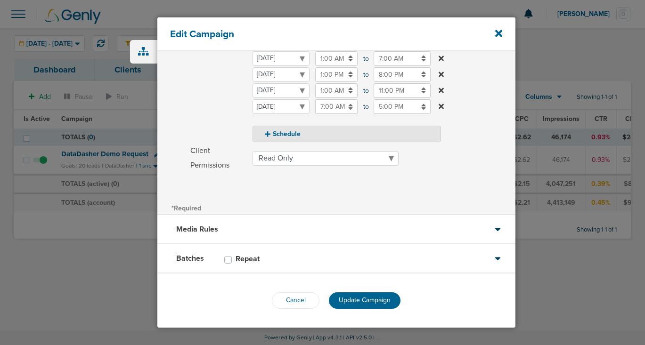
click at [356, 201] on div "*Required" at bounding box center [336, 207] width 358 height 13
click at [346, 304] on span "Update Campaign" at bounding box center [365, 300] width 52 height 8
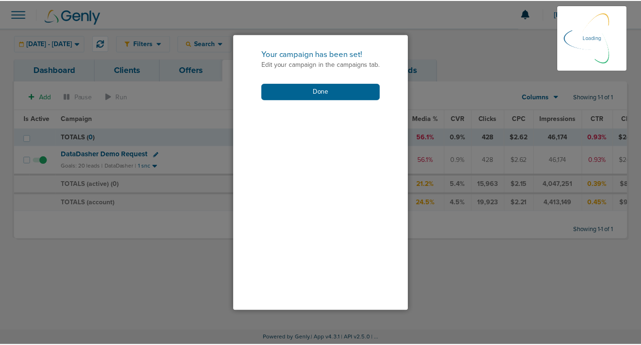
scroll to position [212, 0]
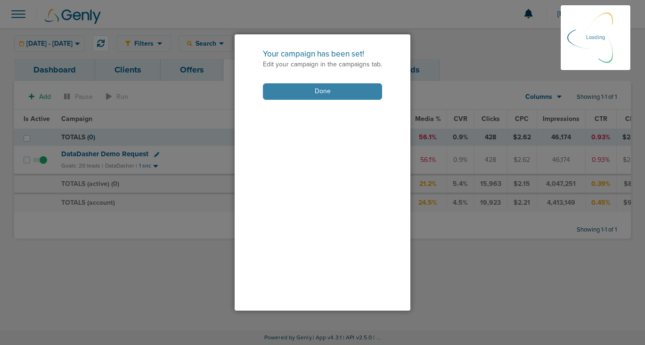
click at [344, 89] on button "Done" at bounding box center [322, 91] width 119 height 16
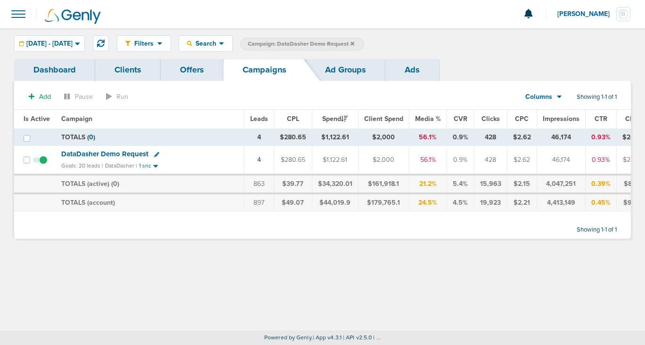
click at [354, 43] on icon at bounding box center [353, 43] width 4 height 4
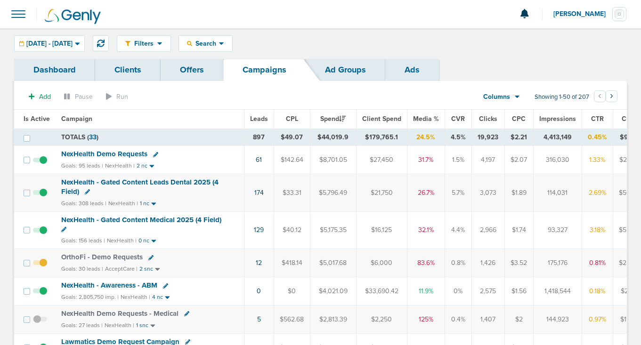
click at [77, 34] on div "Filters Active Only Settings Status Active Inactive Objectives MQL SQL Traffic …" at bounding box center [320, 43] width 641 height 31
click at [73, 44] on span "[DATE] - [DATE]" at bounding box center [49, 44] width 46 height 7
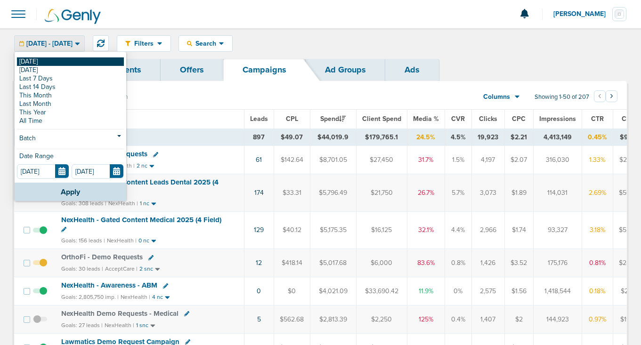
click at [68, 63] on link "[DATE]" at bounding box center [70, 61] width 107 height 8
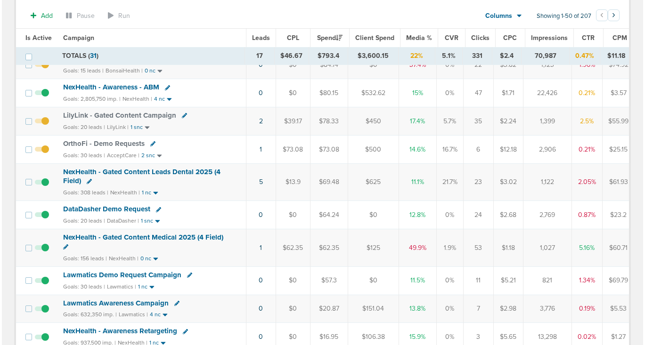
scroll to position [125, 0]
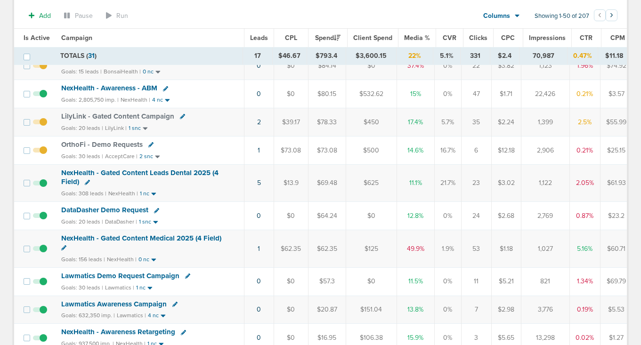
click at [63, 246] on icon at bounding box center [63, 247] width 5 height 5
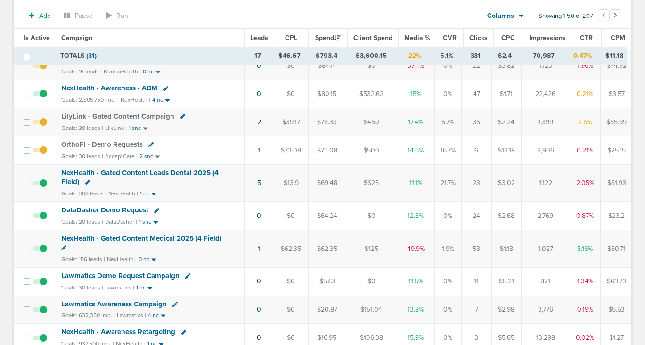
select select
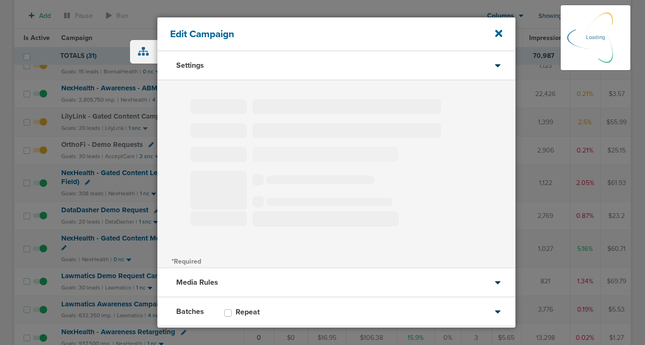
type input "NexHealth - Gated Content Medical 2025 (4 Field)"
select select "Leads"
radio input "true"
select select "readWrite"
checkbox input "true"
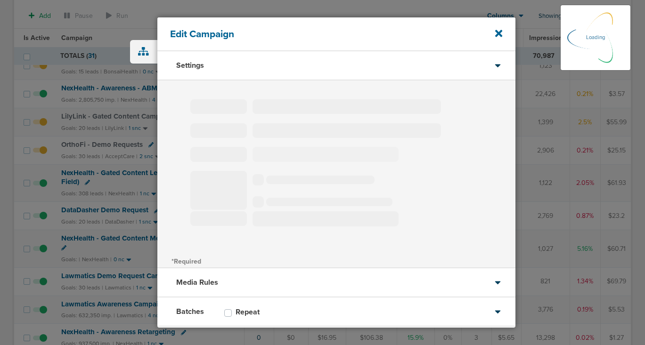
select select "1"
select select "2"
select select "3"
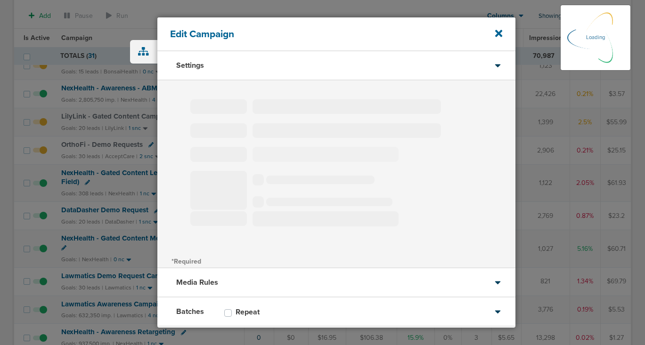
select select "4"
select select "6"
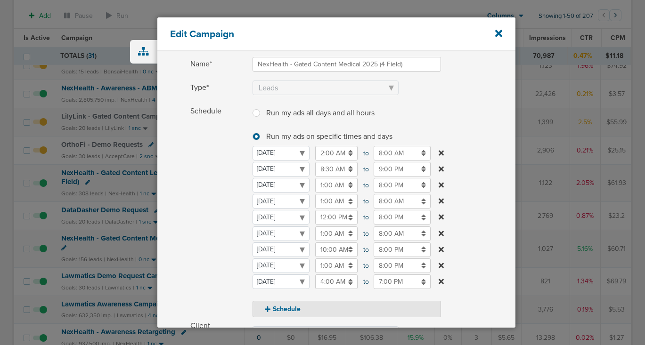
scroll to position [66, 0]
click at [383, 236] on input "8:00 AM" at bounding box center [402, 234] width 57 height 15
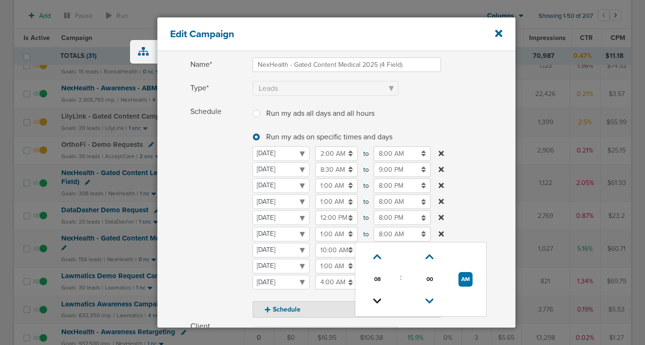
click at [376, 299] on icon at bounding box center [377, 302] width 8 height 6
type input "7:00 AM"
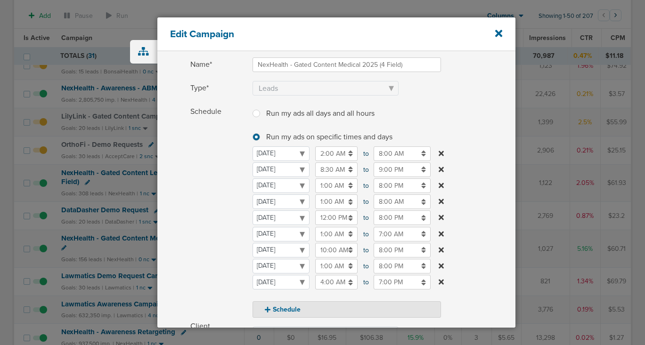
click at [225, 249] on span "Schedule" at bounding box center [218, 211] width 57 height 213
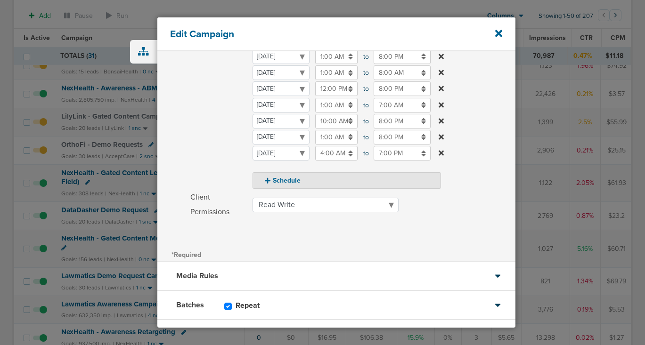
scroll to position [242, 0]
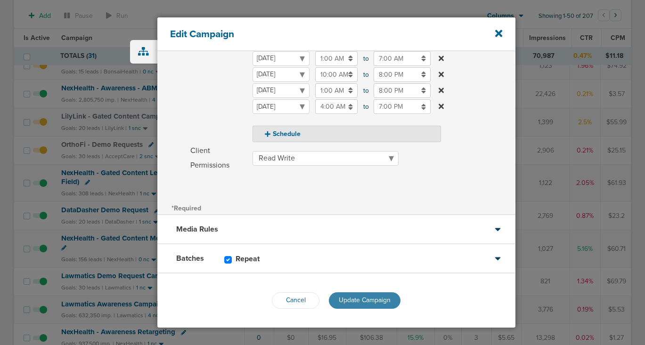
click at [339, 300] on span "Update Campaign" at bounding box center [365, 300] width 52 height 8
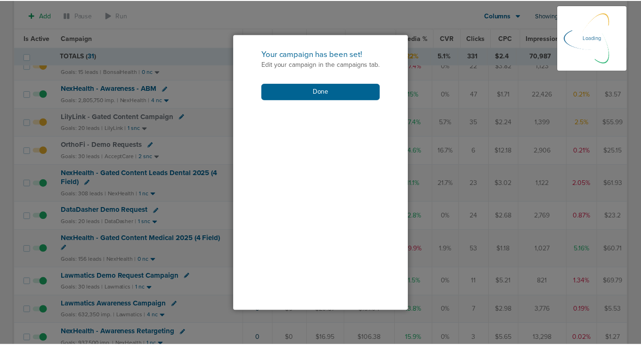
scroll to position [212, 0]
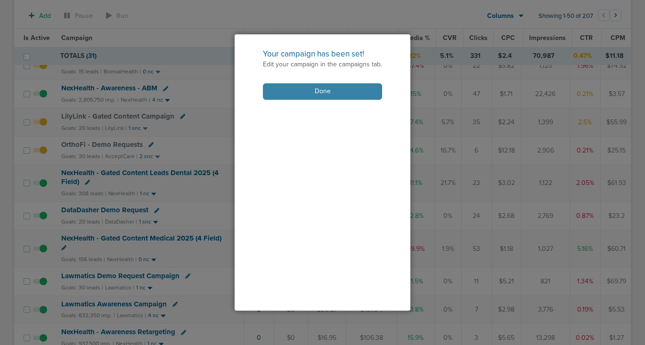
click at [305, 90] on button "Done" at bounding box center [322, 91] width 119 height 16
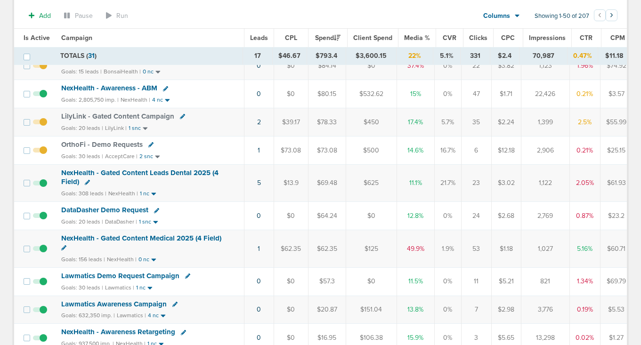
click at [139, 238] on span "NexHealth - Gated Content Medical 2025 (4 Field)" at bounding box center [141, 238] width 160 height 8
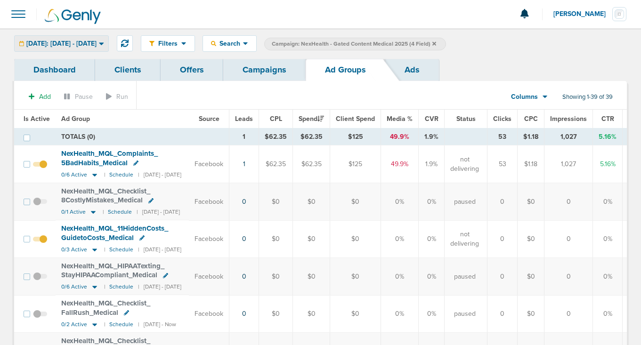
click at [64, 41] on span "[DATE]: [DATE] - [DATE]" at bounding box center [61, 44] width 70 height 7
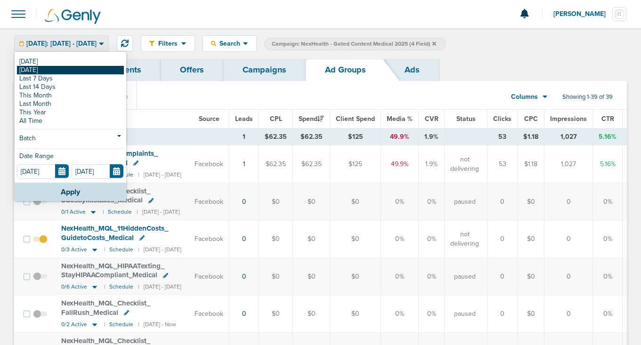
click at [59, 73] on link "[DATE]" at bounding box center [70, 70] width 107 height 8
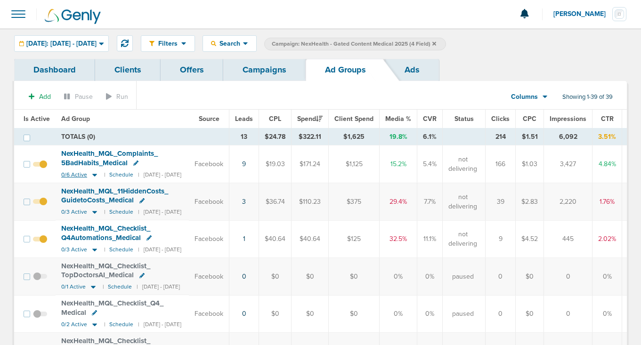
click at [95, 176] on icon at bounding box center [94, 175] width 9 height 8
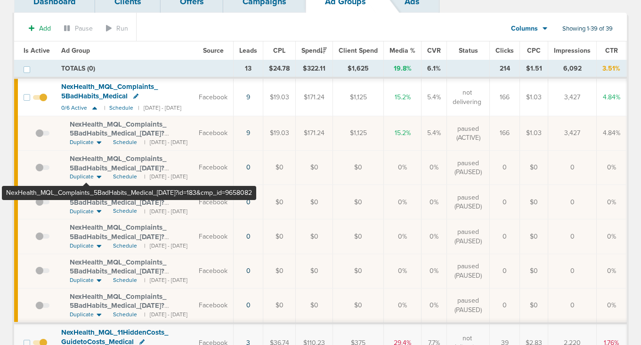
scroll to position [69, 0]
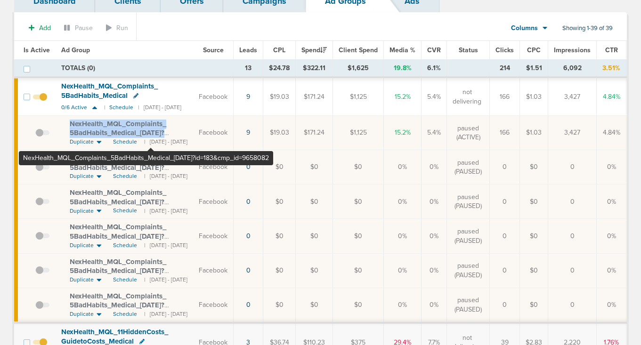
drag, startPoint x: 66, startPoint y: 119, endPoint x: 151, endPoint y: 132, distance: 85.4
click at [151, 132] on td "NexHealth_ MQL_ Complaints_ 5BadHabits_ Medical_ [DATE]?id=183&cmp_ id=9658082 …" at bounding box center [125, 133] width 138 height 34
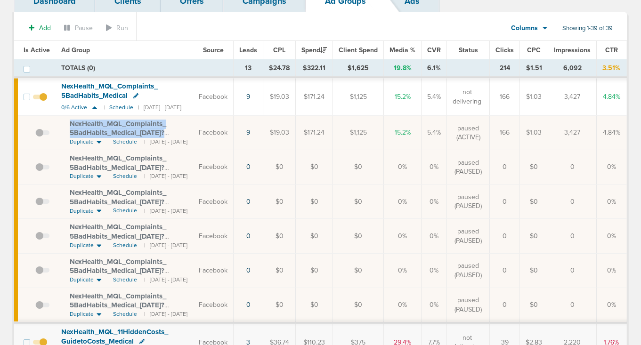
copy span "NexHealth_ MQL_ Complaints_ 5BadHabits_ Medical_ [DATE]?id=183"
